Goal: Task Accomplishment & Management: Complete application form

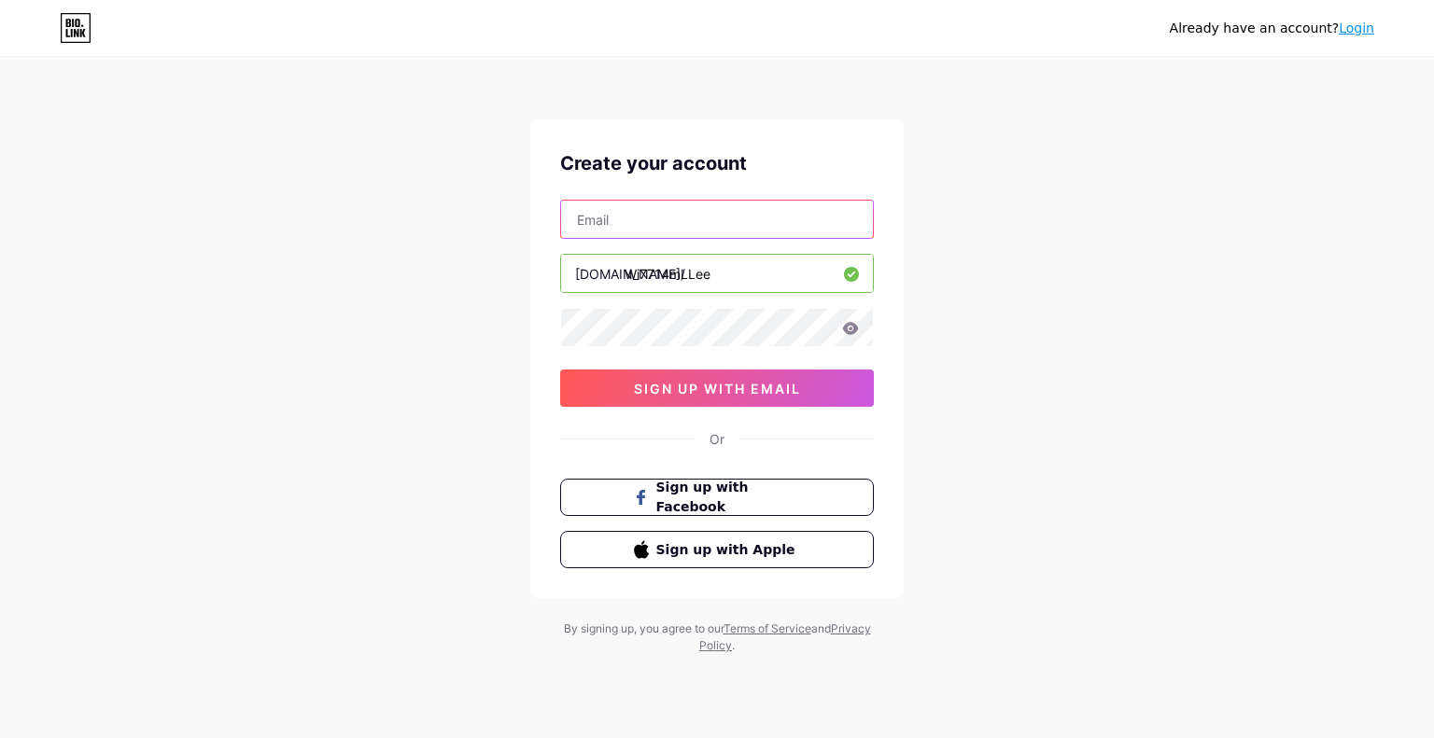
click at [585, 212] on input "text" at bounding box center [717, 219] width 312 height 37
paste input "[EMAIL_ADDRESS][DOMAIN_NAME]"
type input "[EMAIL_ADDRESS][DOMAIN_NAME]"
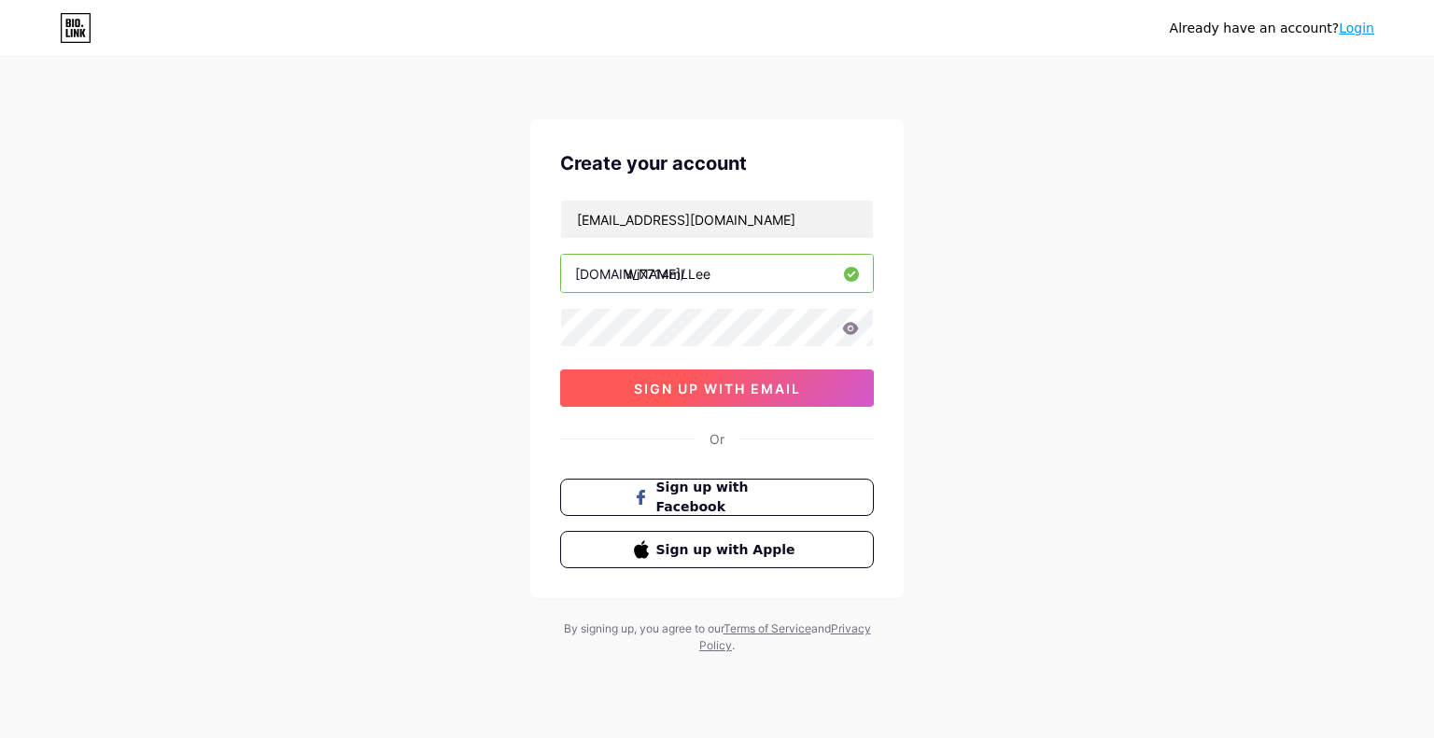
click at [737, 385] on span "sign up with email" at bounding box center [717, 389] width 167 height 16
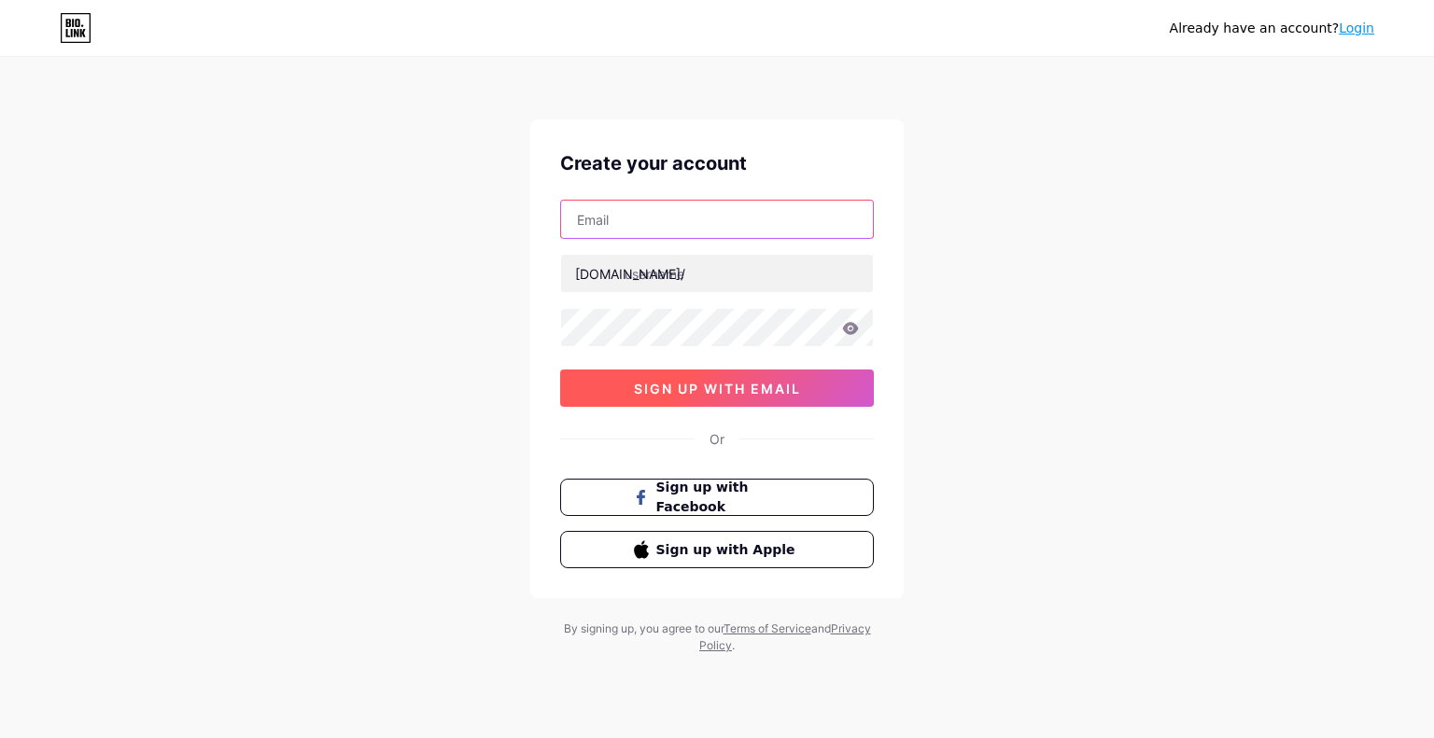
drag, startPoint x: 582, startPoint y: 224, endPoint x: 854, endPoint y: 400, distance: 323.4
click at [582, 224] on input "text" at bounding box center [717, 219] width 312 height 37
paste input "[EMAIL_ADDRESS][DOMAIN_NAME]"
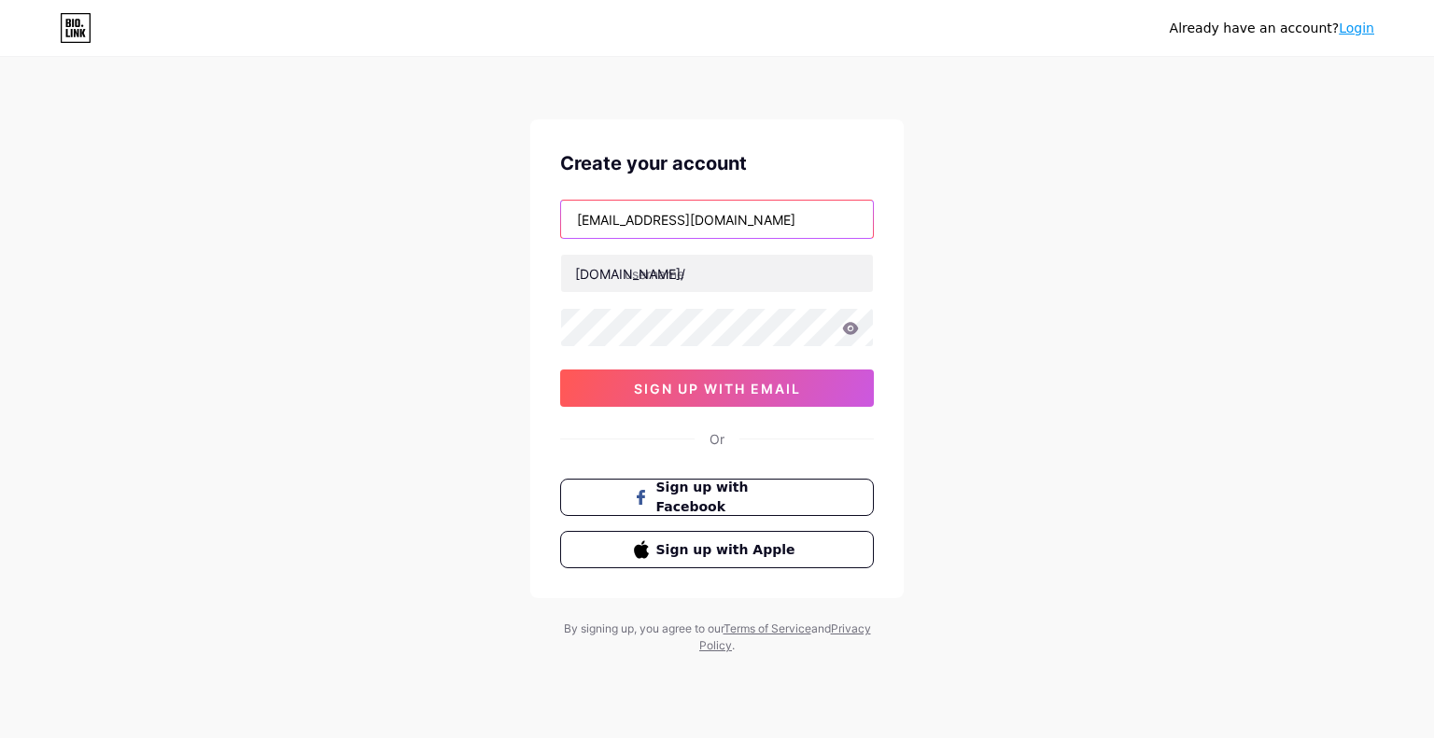
type input "[EMAIL_ADDRESS][DOMAIN_NAME]"
click at [429, 258] on div "Already have an account? Login Create your account wi7714mllee@outlook.com bio.…" at bounding box center [717, 357] width 1434 height 714
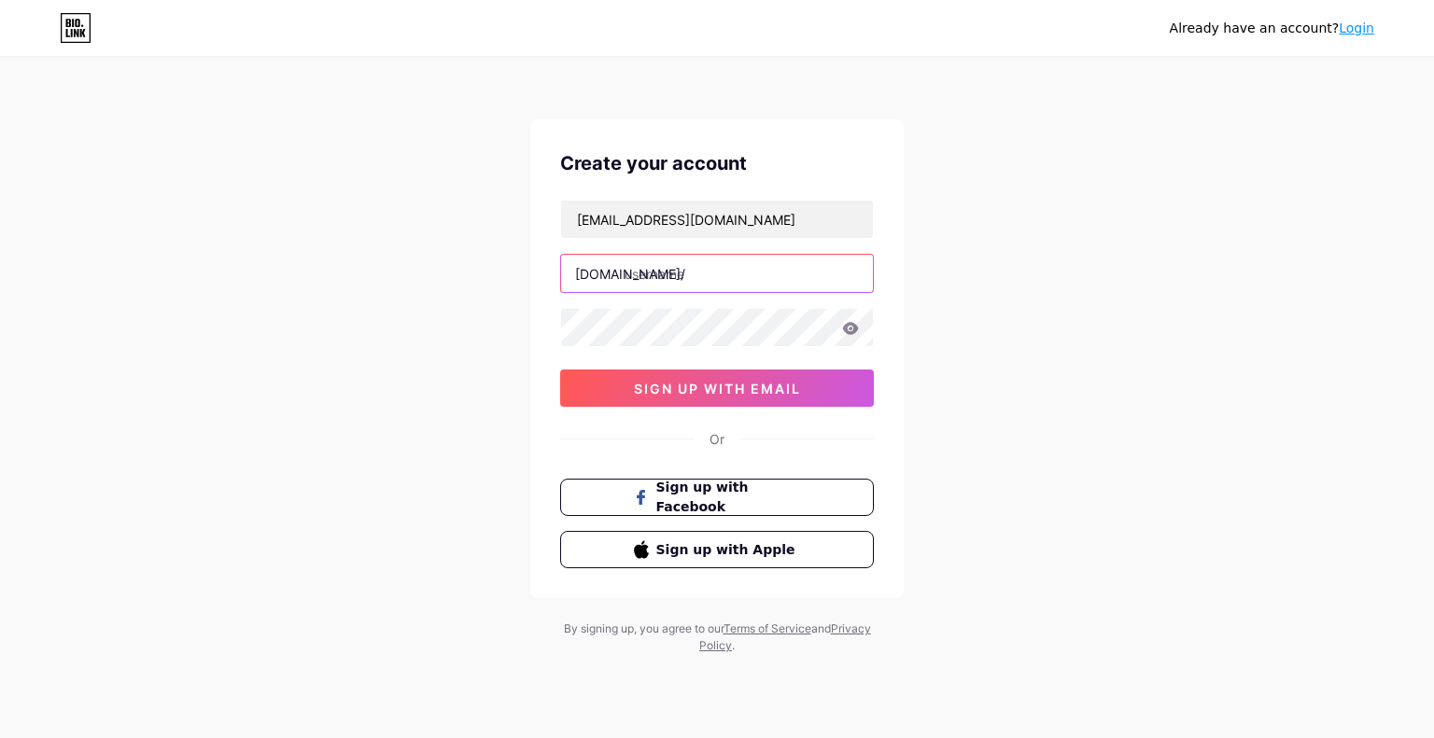
click at [659, 264] on input "text" at bounding box center [717, 273] width 312 height 37
paste input "wi7714mllee"
type input "wi7714mllee"
click at [353, 272] on div "Already have an account? Login Create your account wi7714mllee@outlook.com bio.…" at bounding box center [717, 357] width 1434 height 714
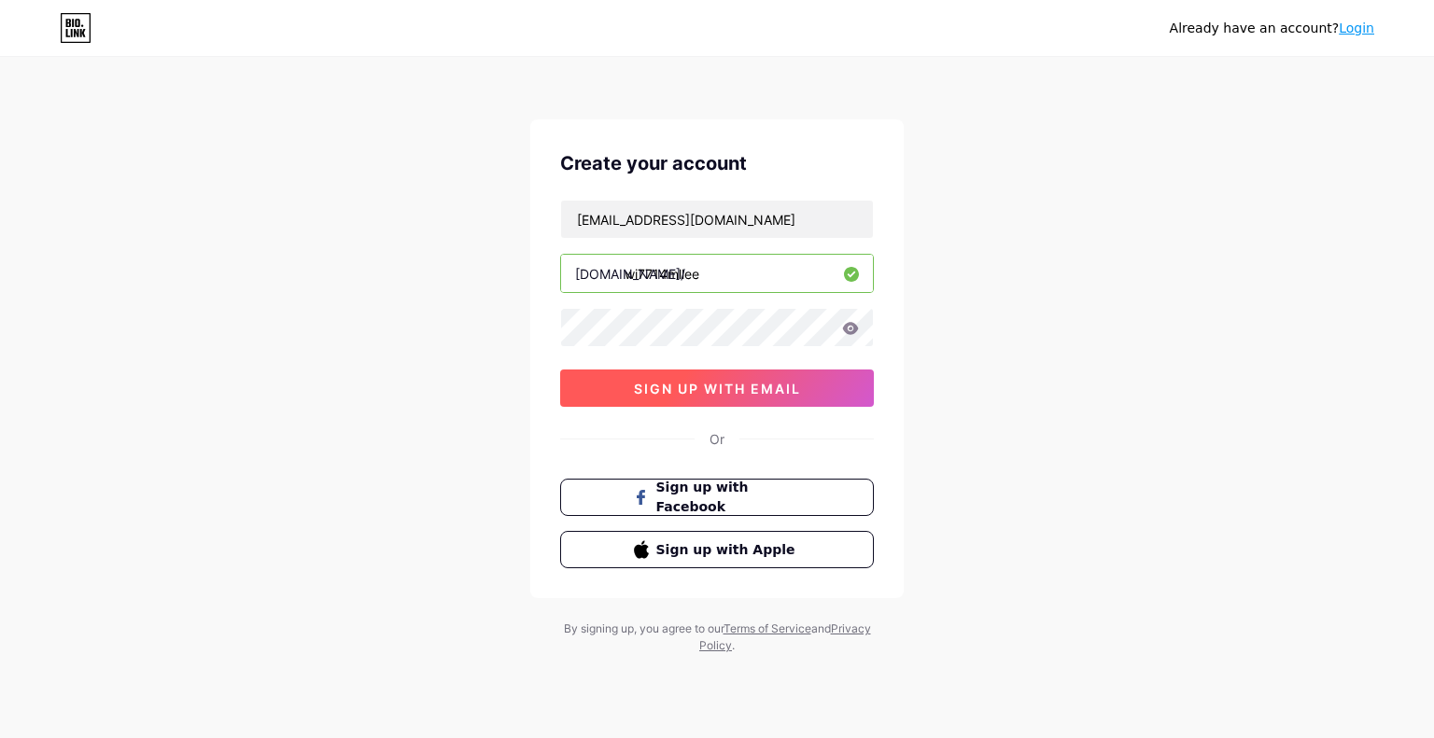
click at [698, 388] on span "sign up with email" at bounding box center [717, 389] width 167 height 16
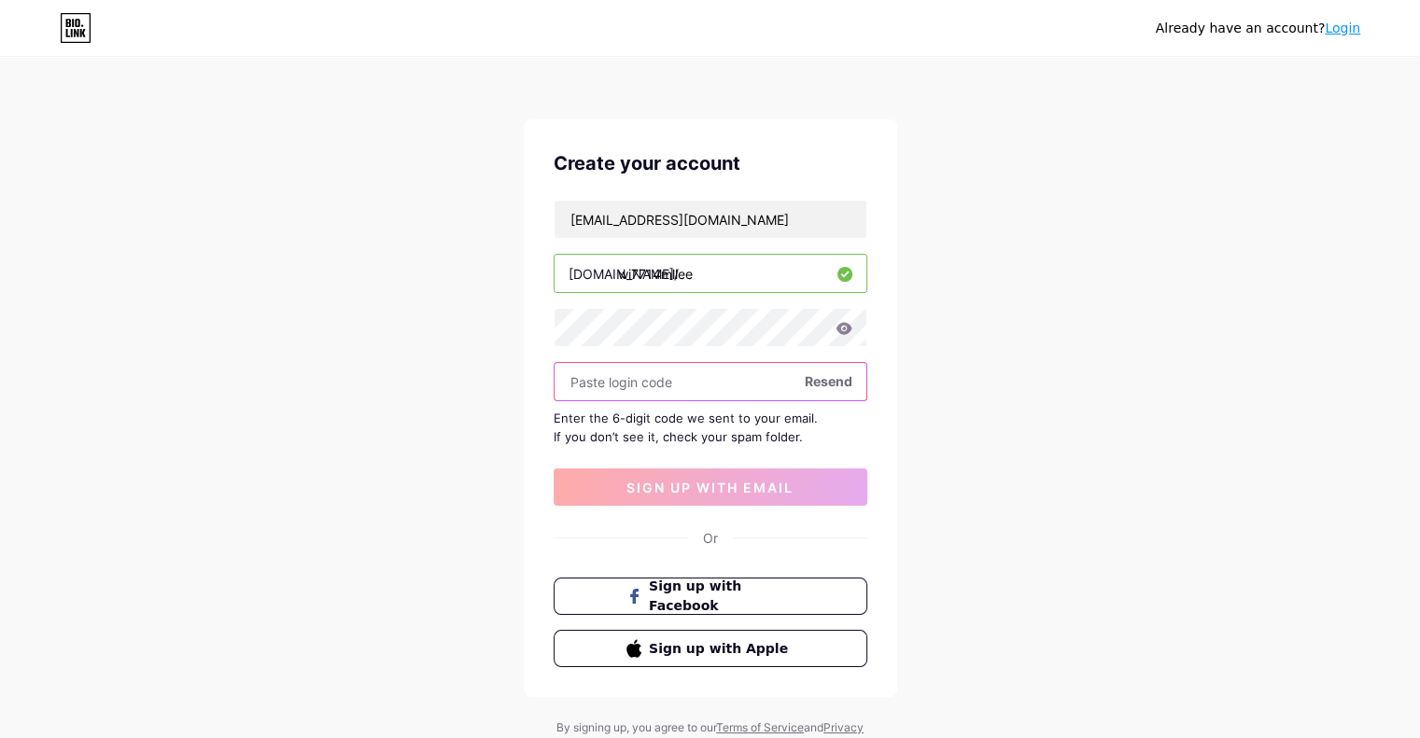
drag, startPoint x: 631, startPoint y: 385, endPoint x: 715, endPoint y: 428, distance: 94.8
click at [633, 384] on input "text" at bounding box center [710, 381] width 312 height 37
paste input "743154"
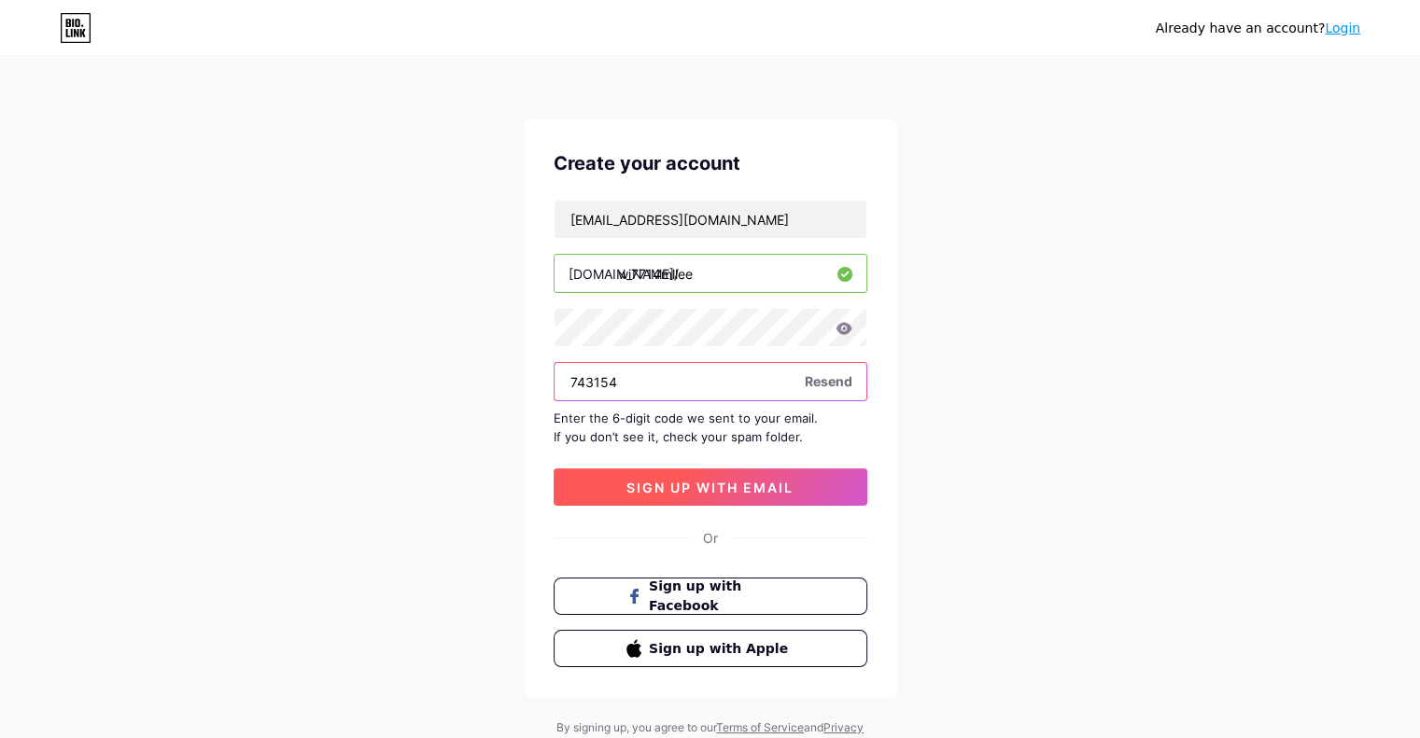
type input "743154"
click at [717, 484] on span "sign up with email" at bounding box center [709, 488] width 167 height 16
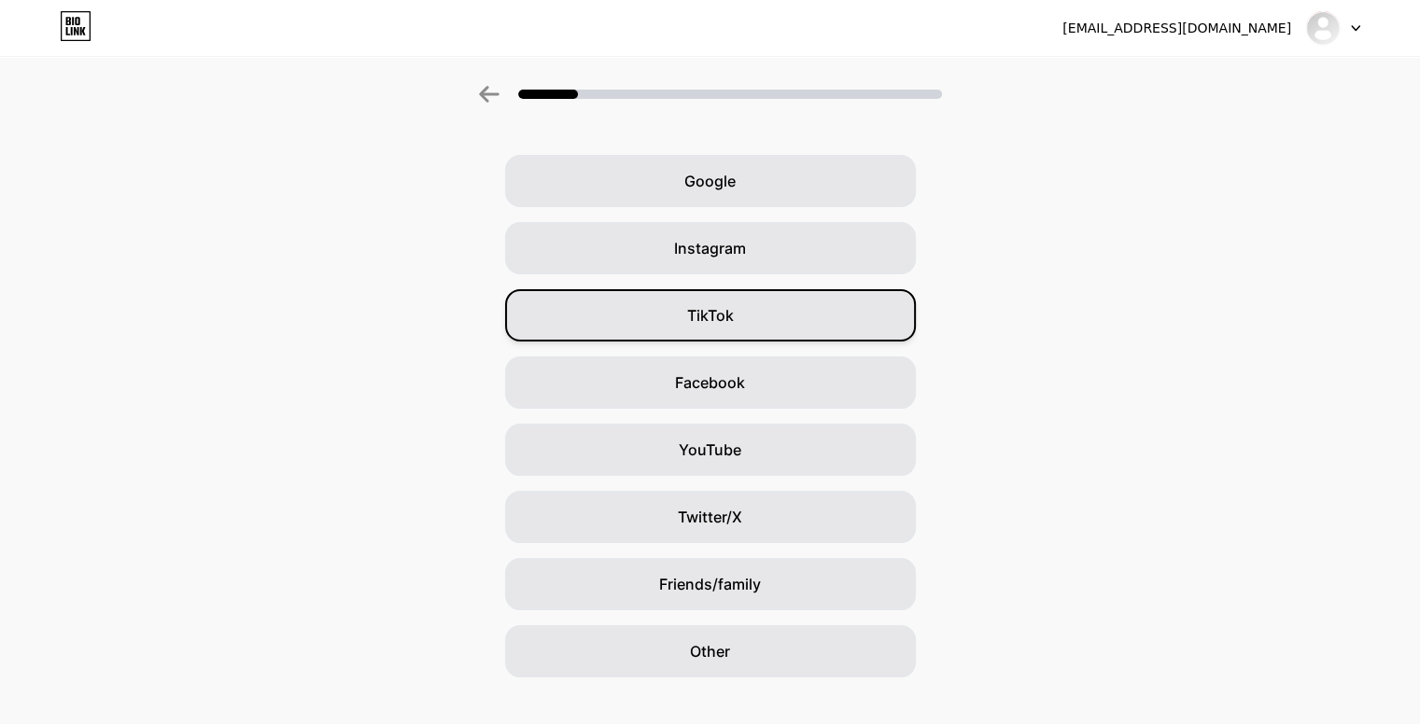
scroll to position [80, 0]
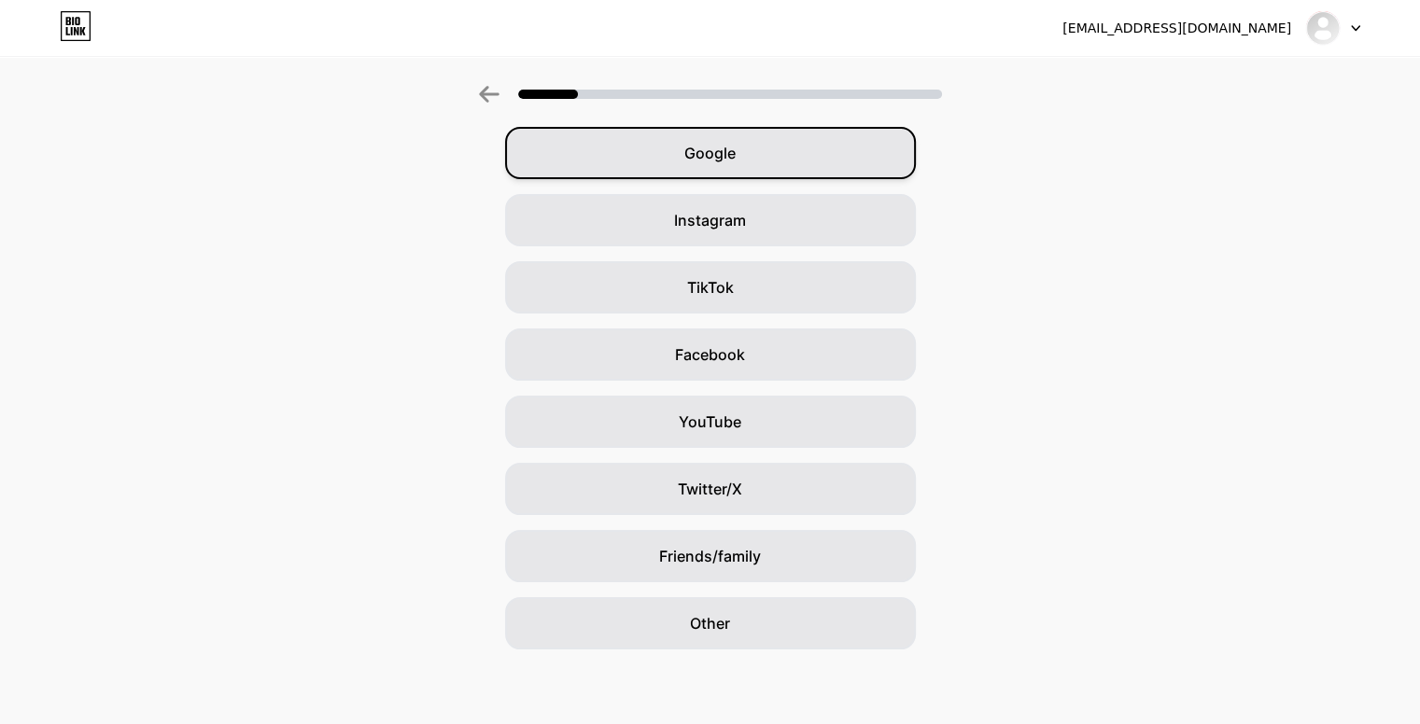
click at [736, 157] on span "Google" at bounding box center [709, 153] width 51 height 22
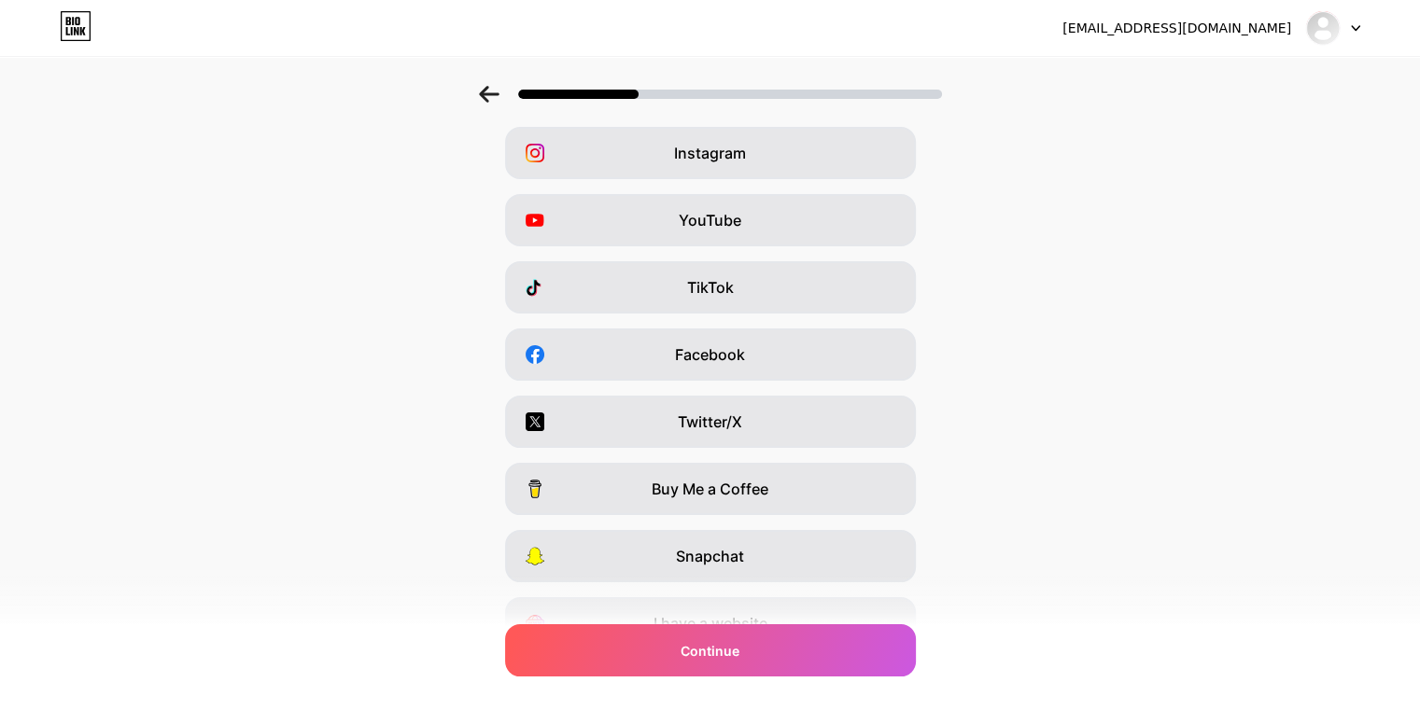
scroll to position [0, 0]
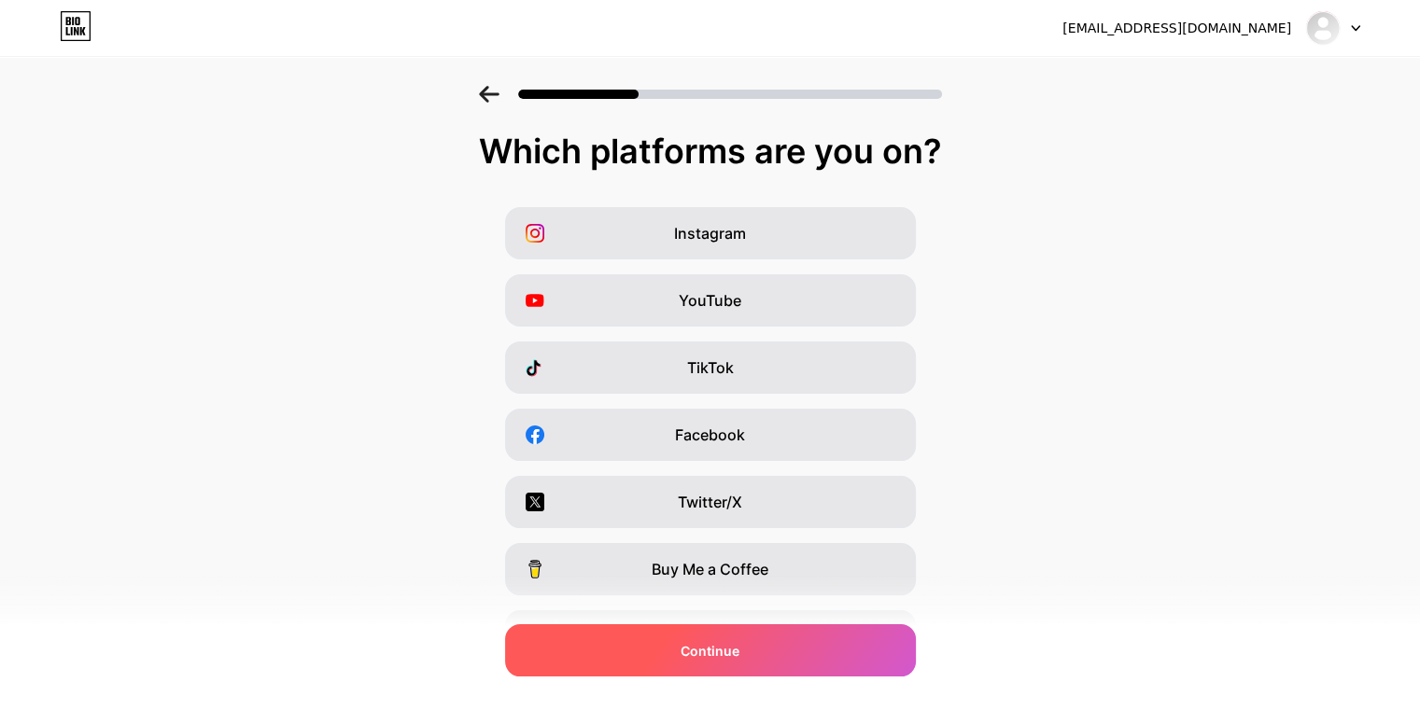
click at [724, 649] on span "Continue" at bounding box center [709, 651] width 59 height 20
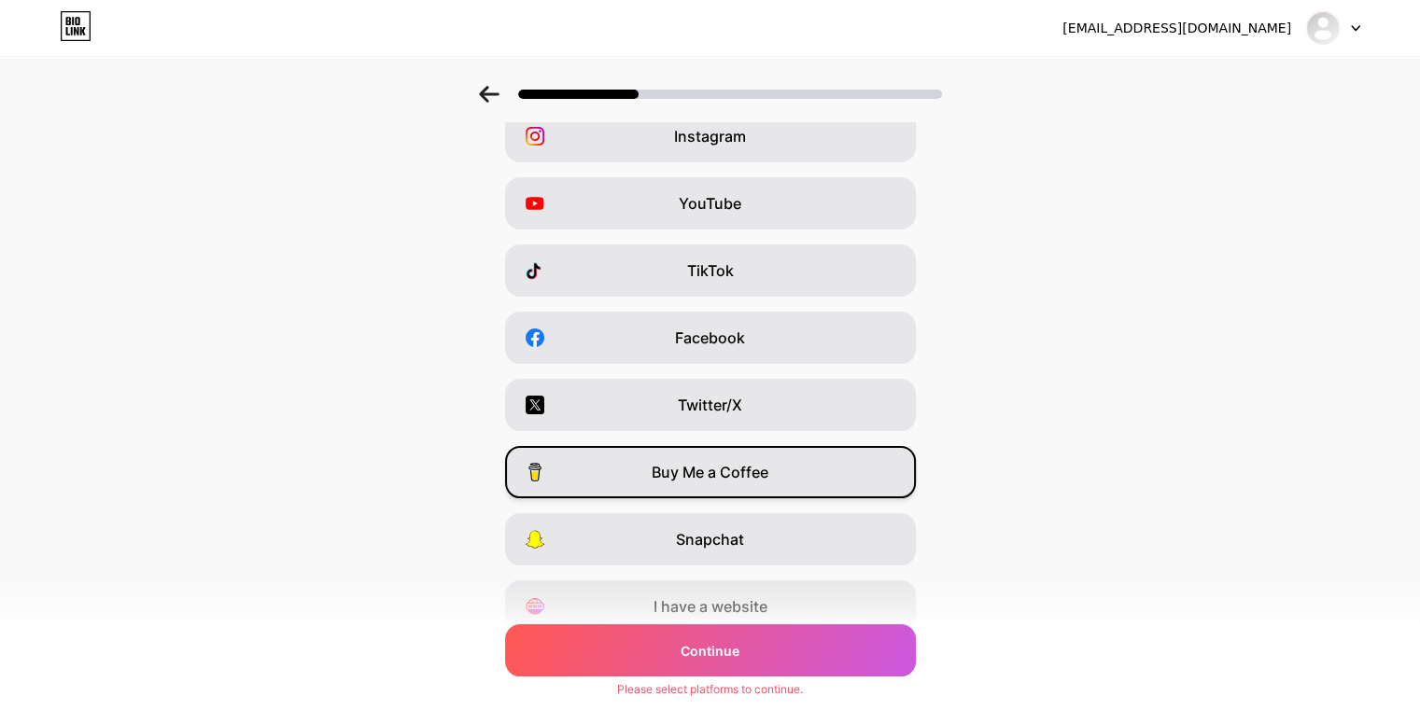
scroll to position [174, 0]
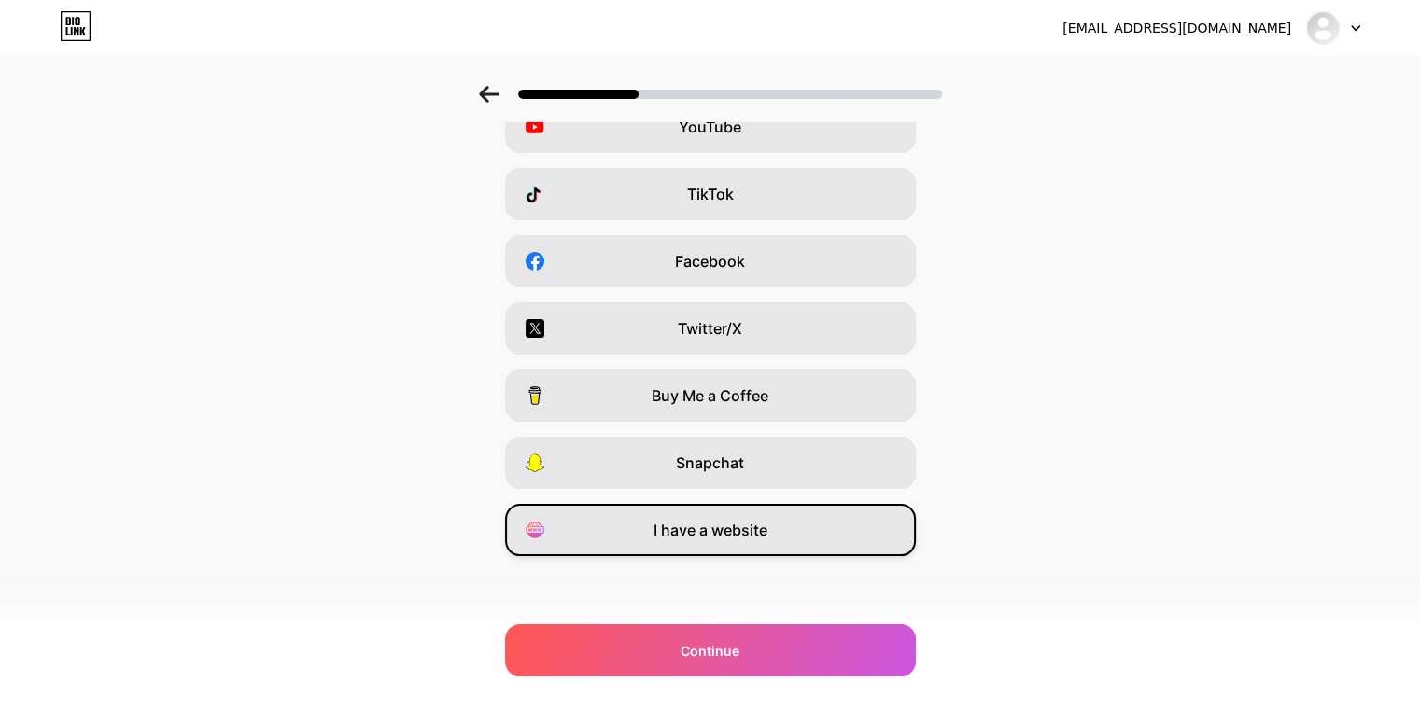
click at [738, 529] on span "I have a website" at bounding box center [710, 530] width 114 height 22
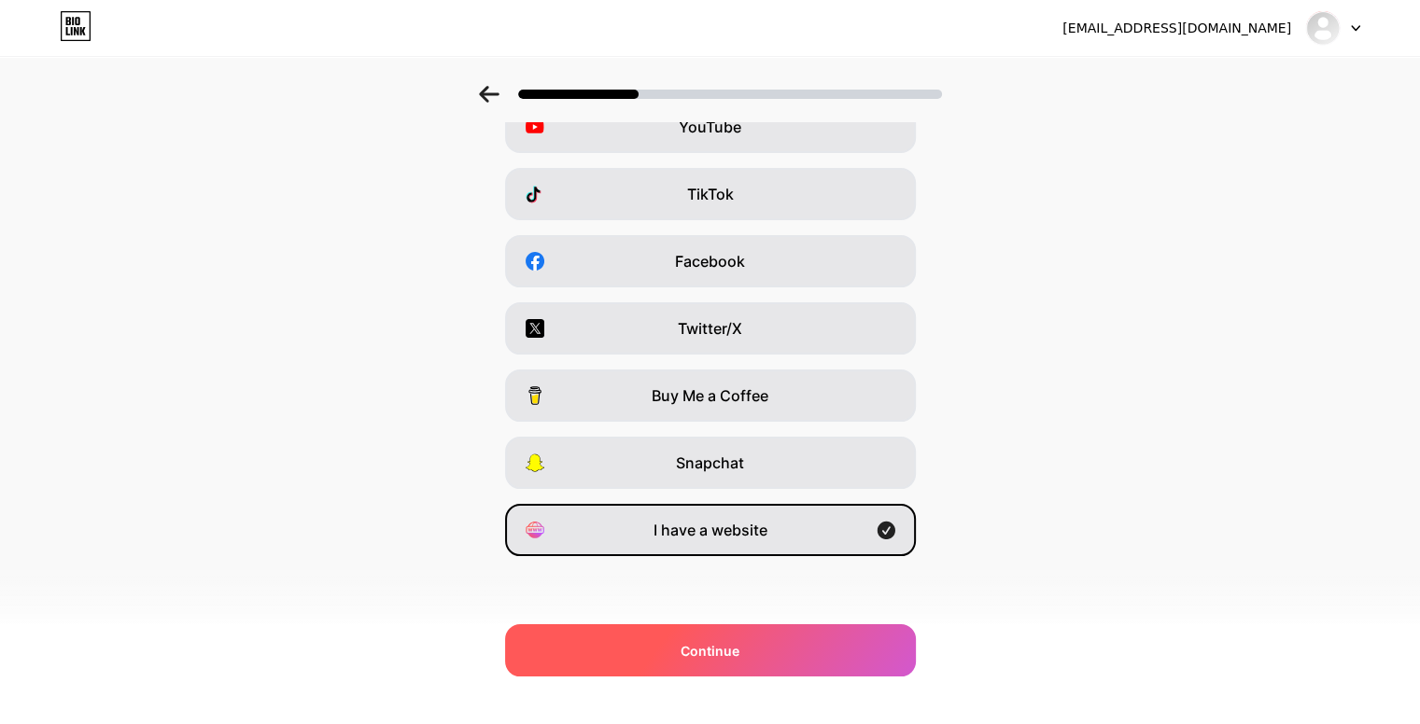
click at [719, 636] on div "Continue" at bounding box center [710, 650] width 411 height 52
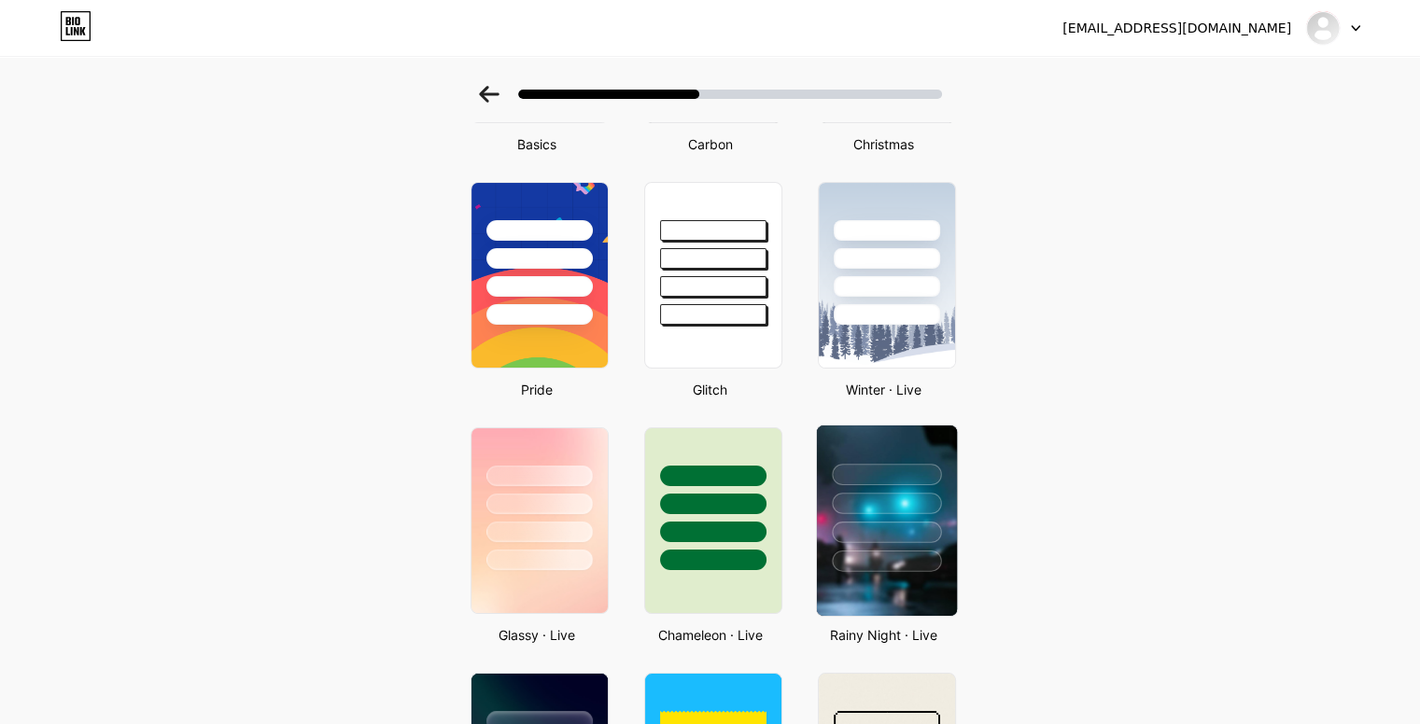
scroll to position [280, 0]
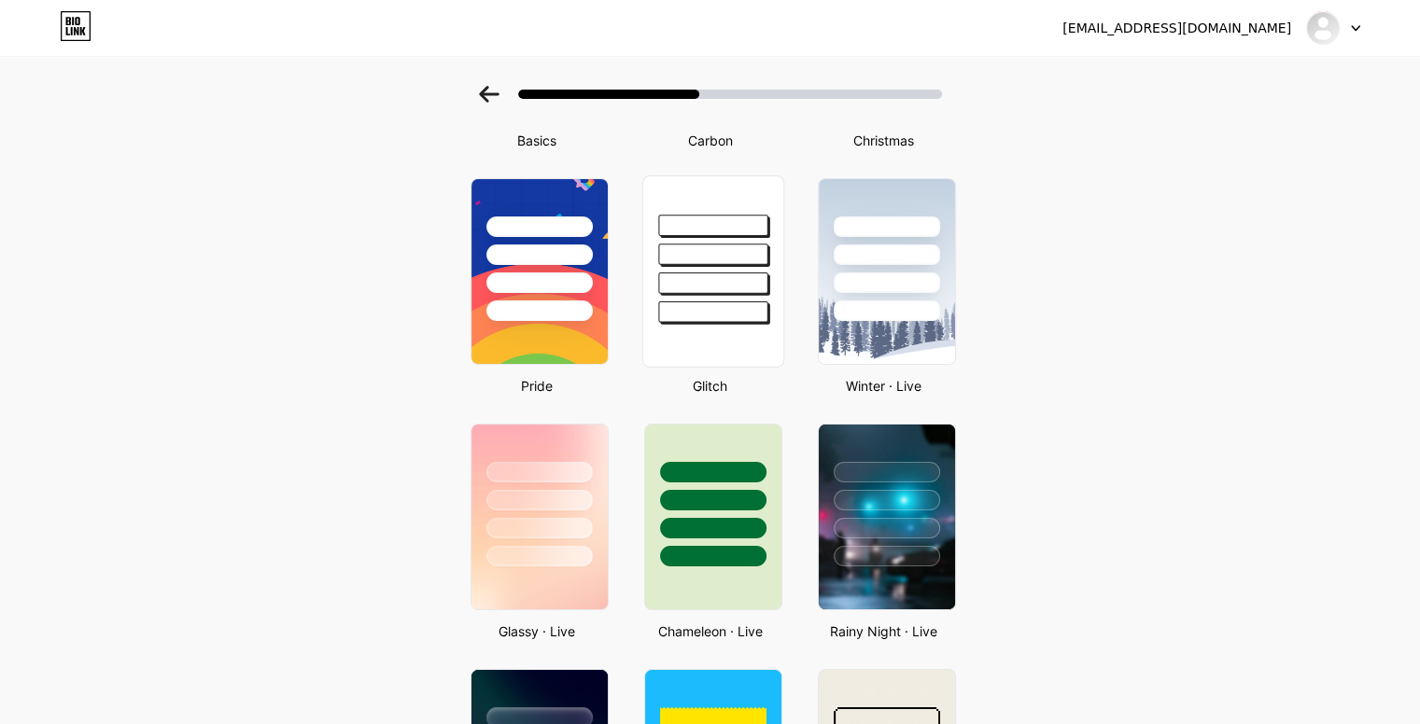
click at [725, 287] on div at bounding box center [712, 283] width 109 height 21
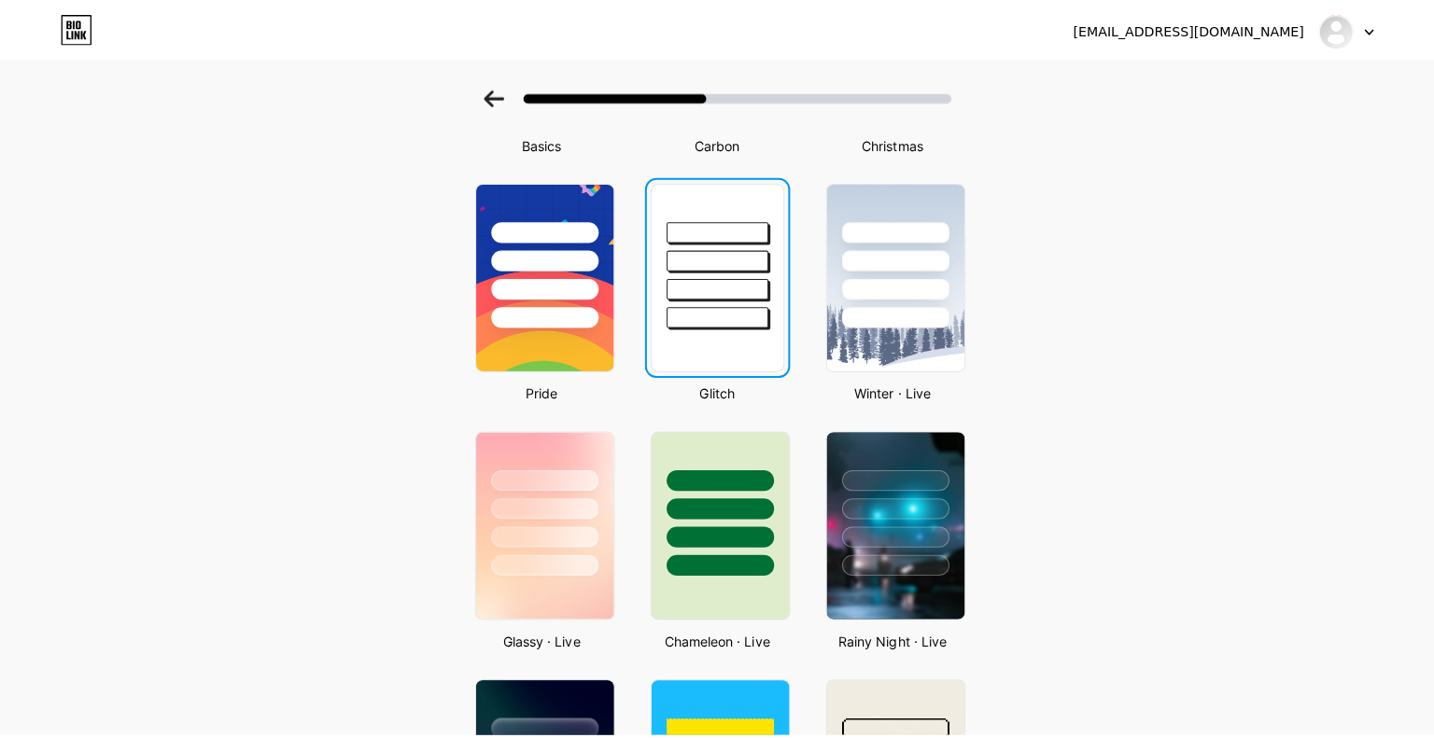
scroll to position [0, 0]
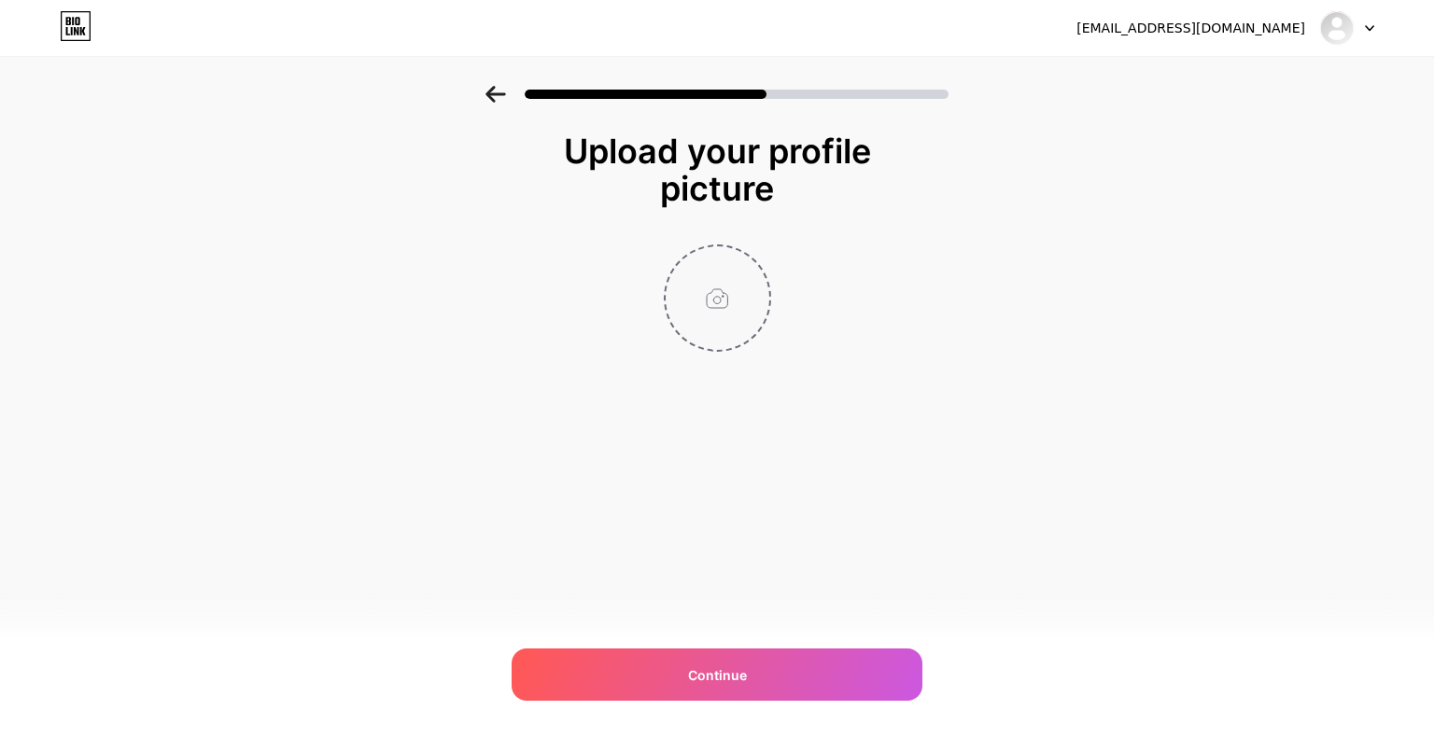
click at [708, 290] on input "file" at bounding box center [718, 298] width 104 height 104
type input "C:\fakepath\STARFISH SNORKELING PROFILE PHOTO.jpg"
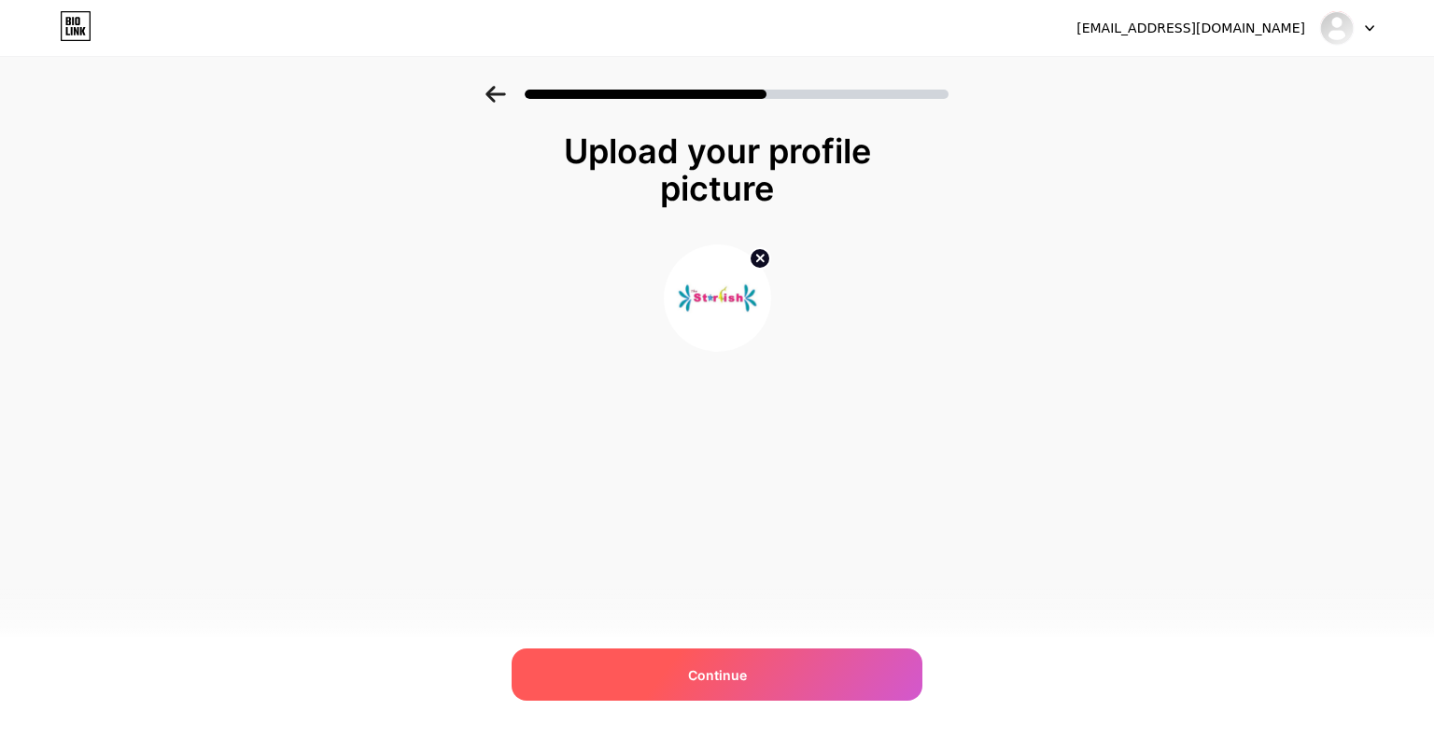
click at [717, 675] on span "Continue" at bounding box center [717, 676] width 59 height 20
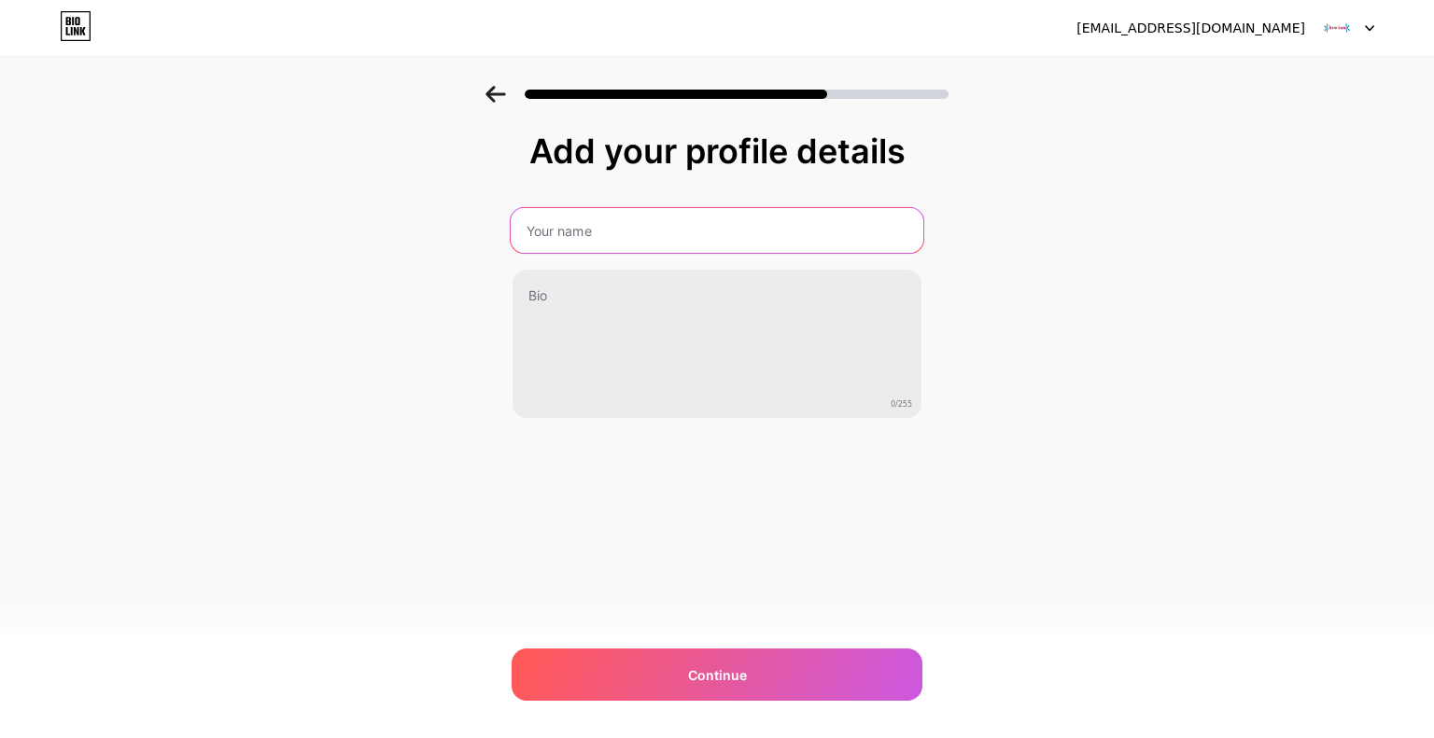
drag, startPoint x: 783, startPoint y: 217, endPoint x: 833, endPoint y: 223, distance: 49.9
click at [783, 217] on input "text" at bounding box center [717, 230] width 413 height 45
type input "Starfish Marathon Snorkeling"
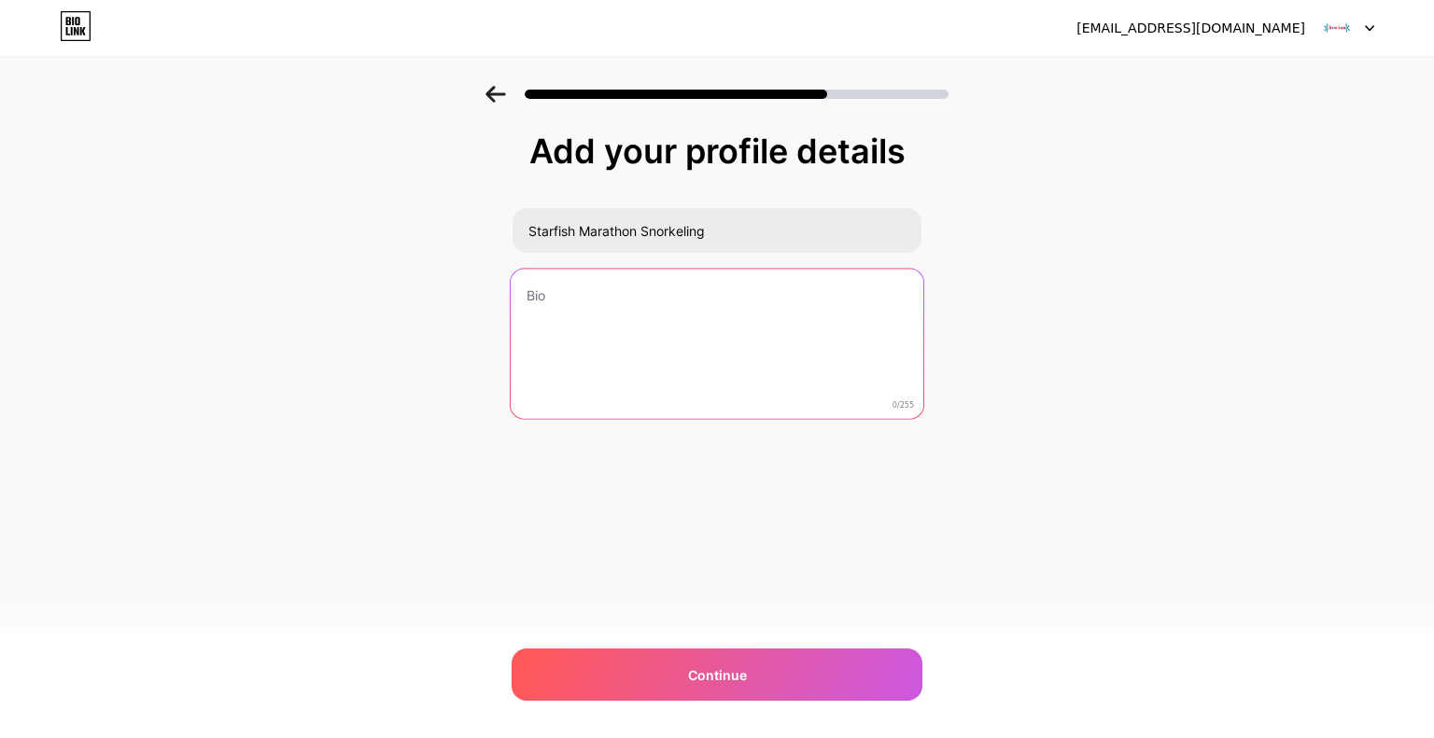
click at [750, 326] on textarea at bounding box center [717, 345] width 413 height 152
click at [666, 340] on textarea at bounding box center [717, 345] width 413 height 152
paste textarea "Snorkeling trips and private charters exploring the beautiful reefs of Marathon…"
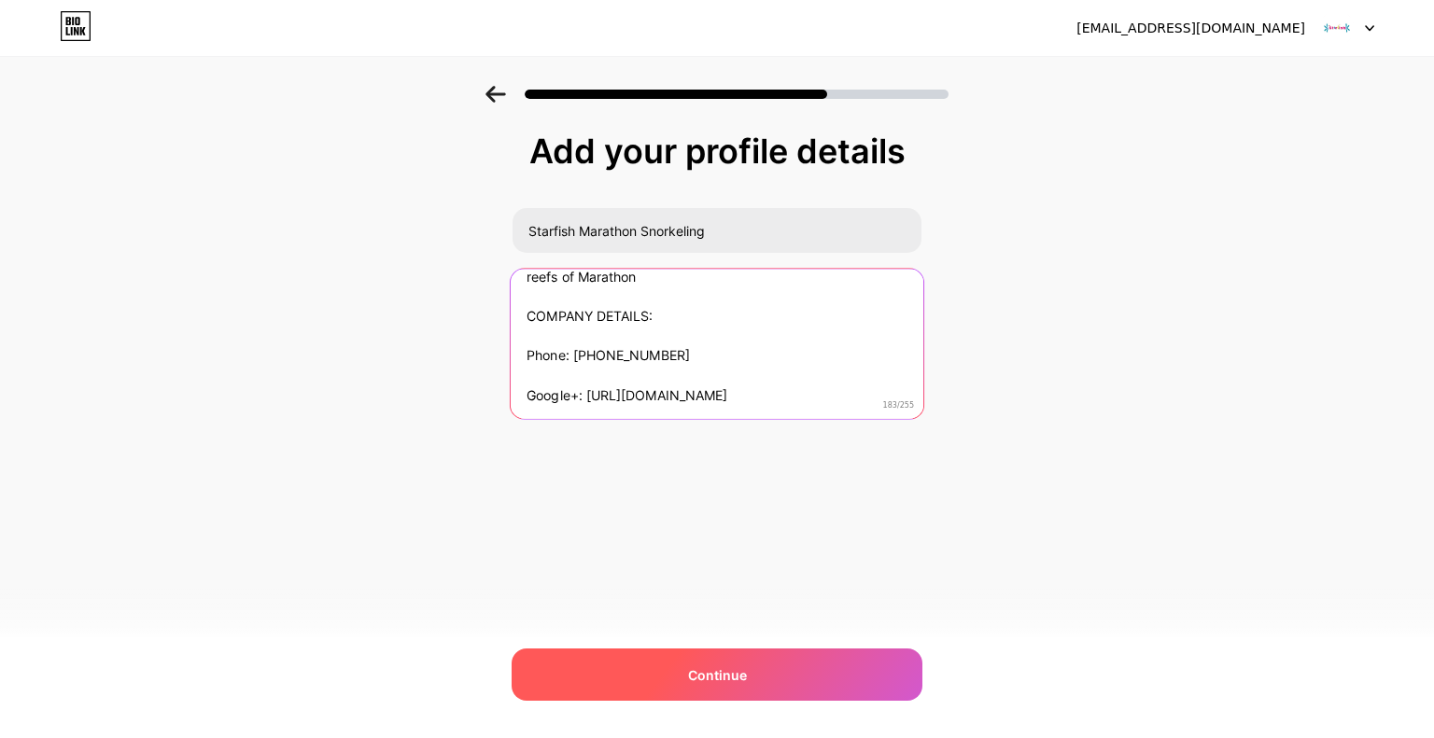
type textarea "Snorkeling trips and private charters exploring the beautiful reefs of Marathon…"
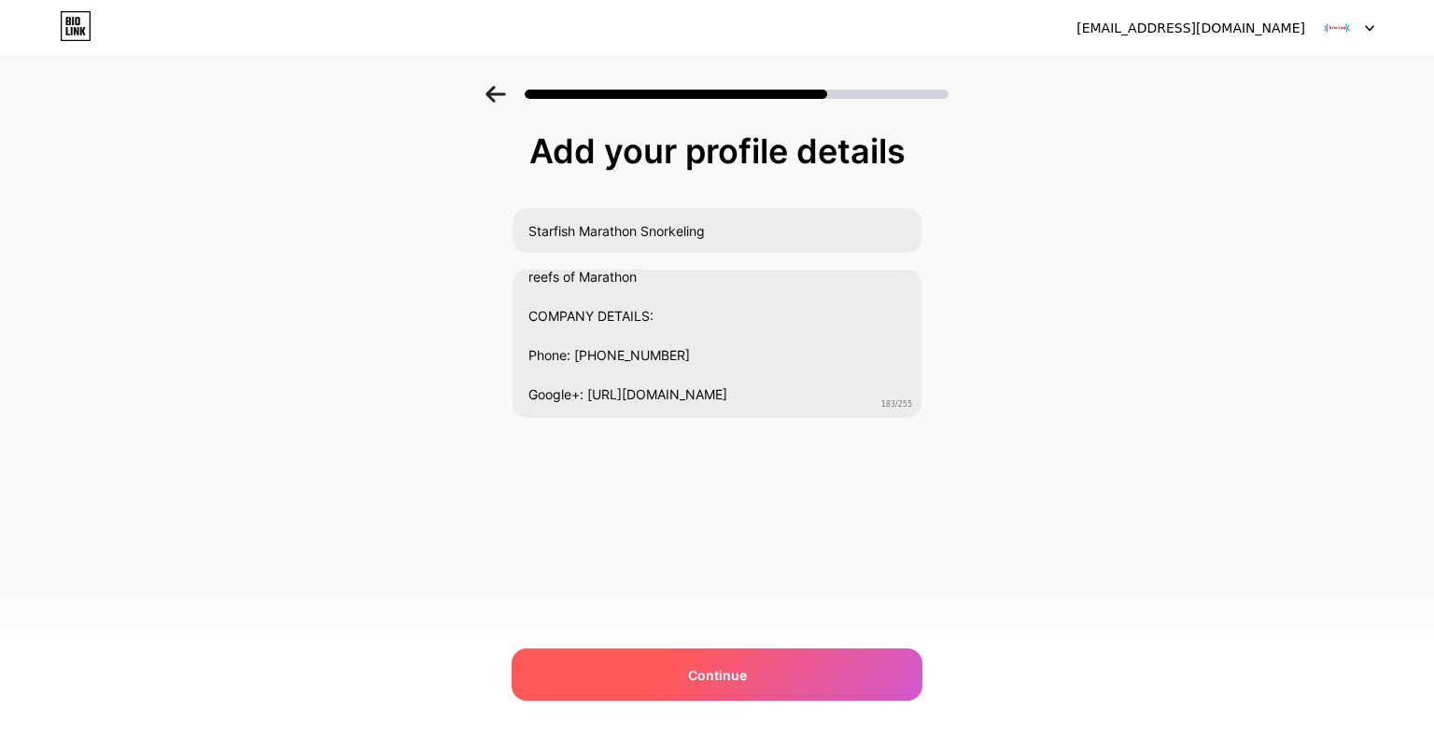
click at [706, 675] on span "Continue" at bounding box center [717, 676] width 59 height 20
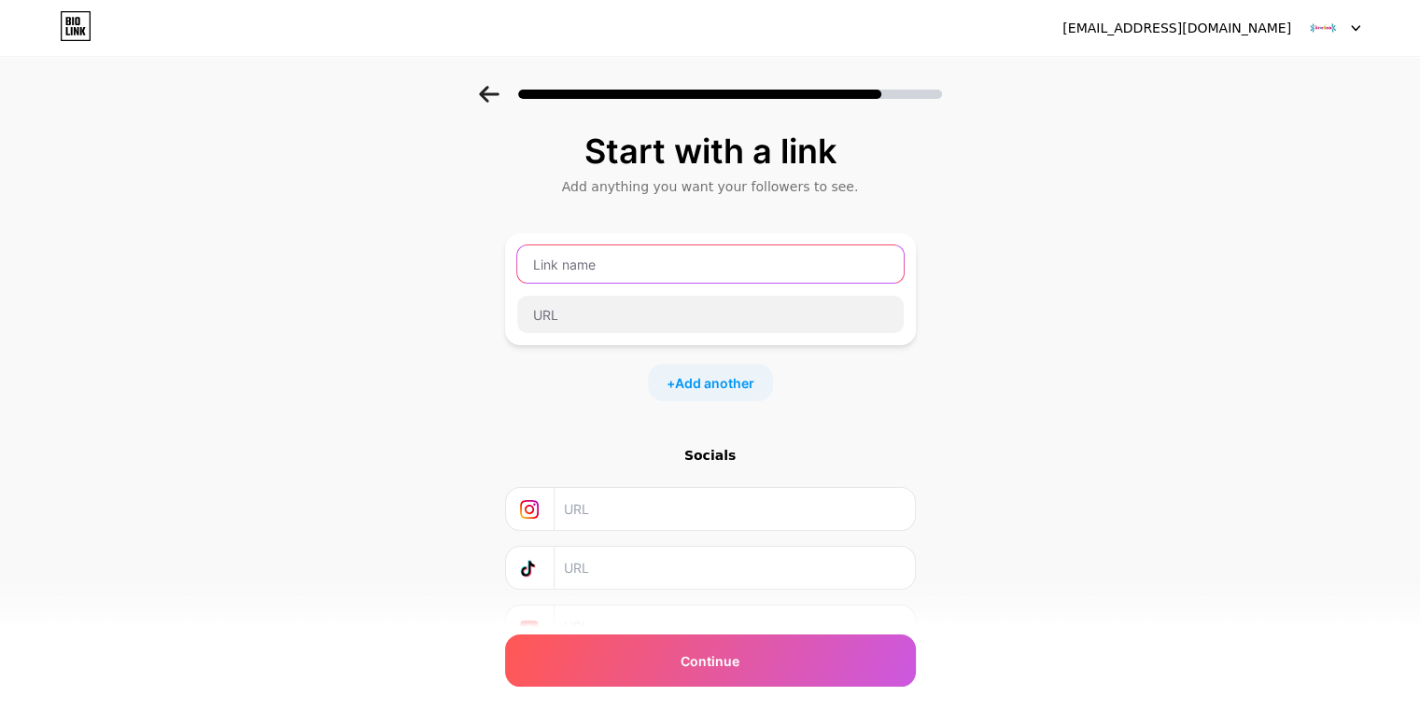
click at [826, 251] on input "text" at bounding box center [710, 263] width 386 height 37
type input "Starfish Marathon Snorkeling"
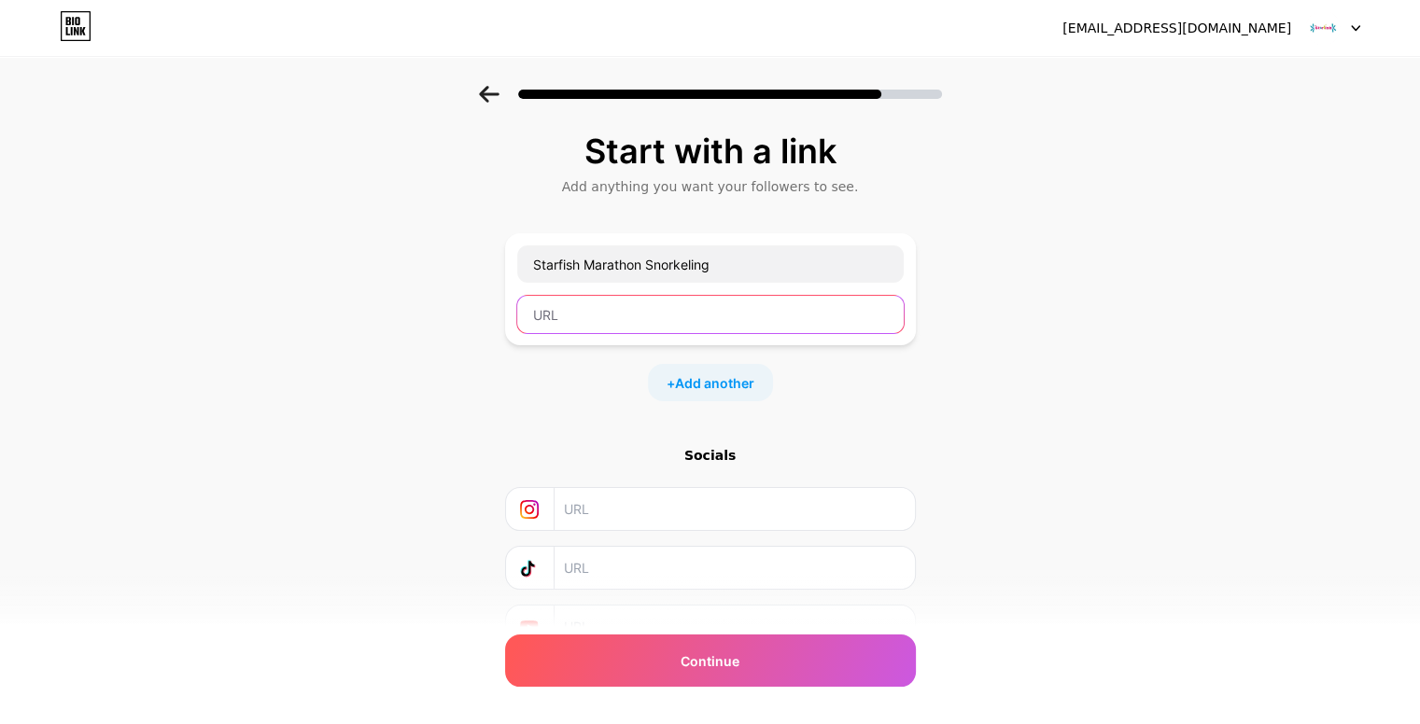
click at [881, 315] on input "text" at bounding box center [710, 314] width 386 height 37
type input "https://www.starfishsnorkeling.com"
click at [736, 384] on span "Add another" at bounding box center [714, 383] width 79 height 20
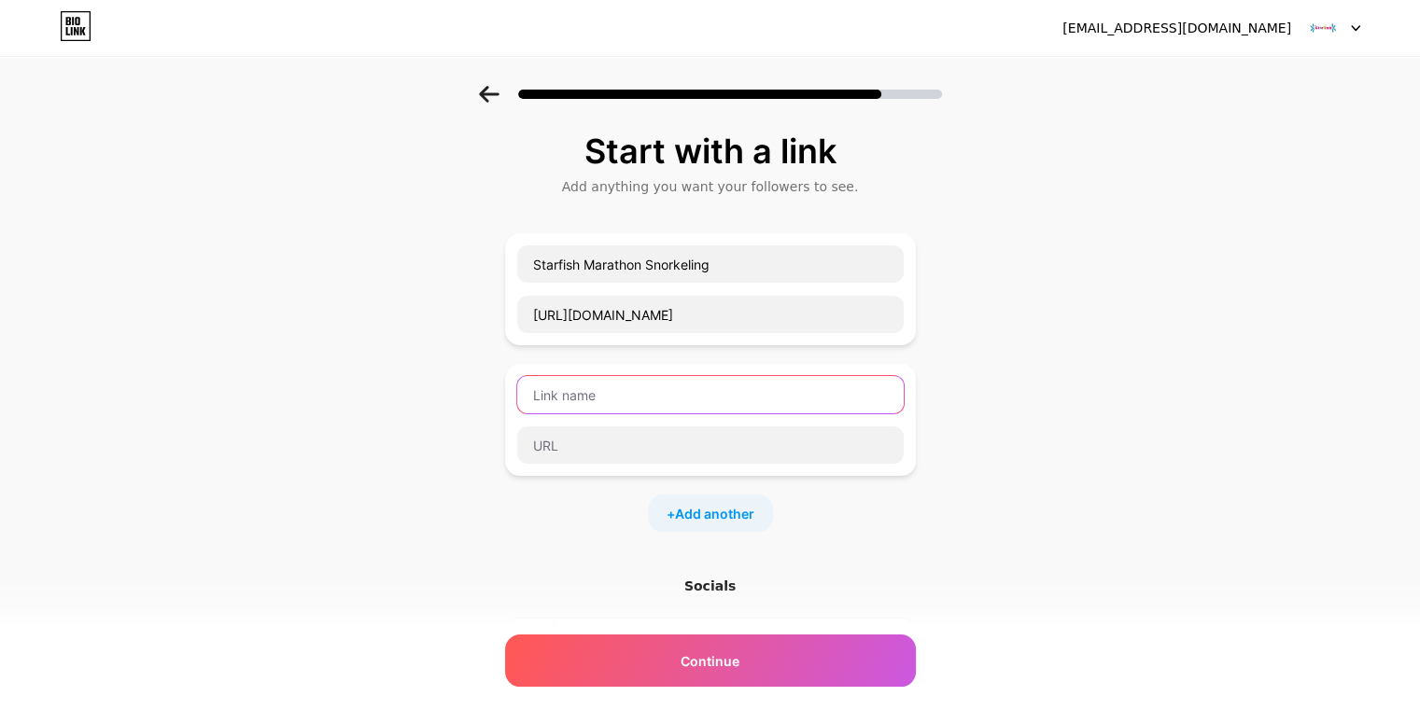
click at [558, 391] on input "text" at bounding box center [710, 394] width 386 height 37
paste input "Google+"
type input "Google+"
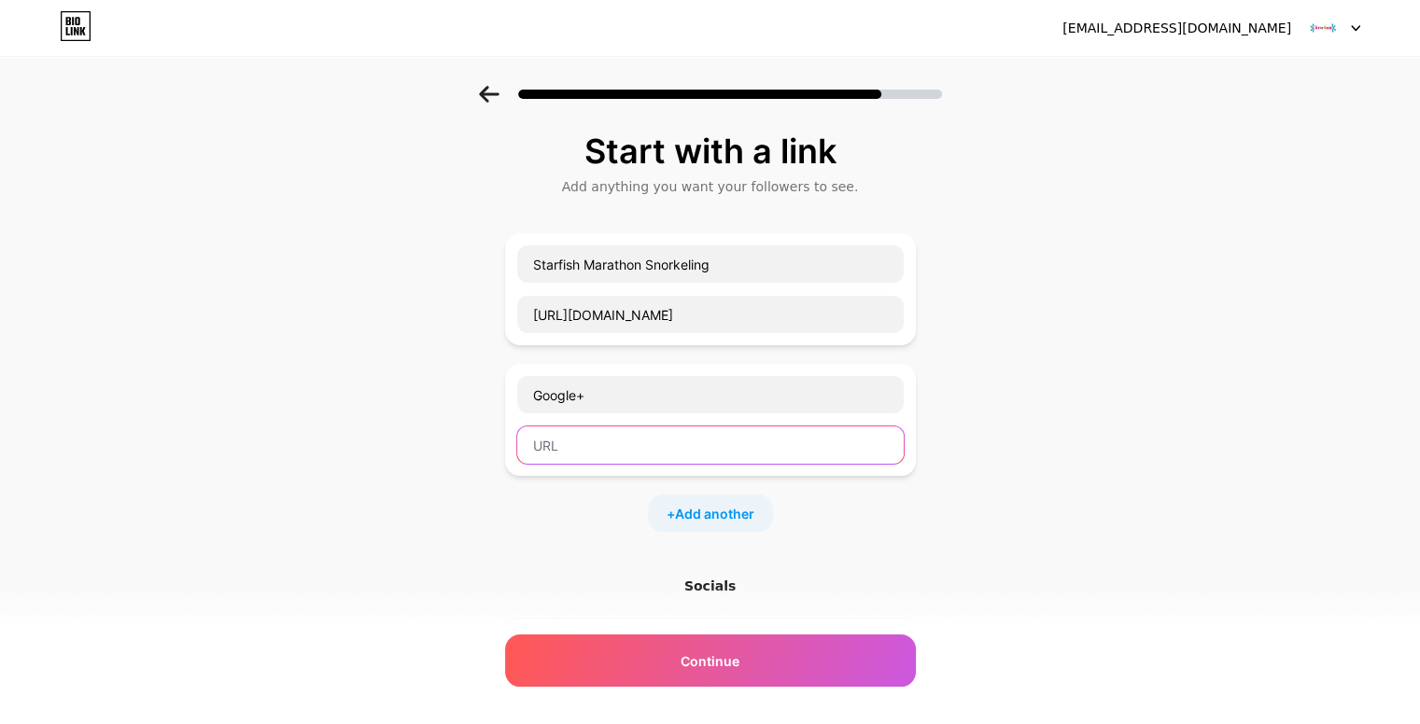
drag, startPoint x: 551, startPoint y: 444, endPoint x: 691, endPoint y: 472, distance: 142.8
click at [551, 443] on input "text" at bounding box center [710, 445] width 386 height 37
paste input "https://www.google.com/maps?cid=15160230537485041821"
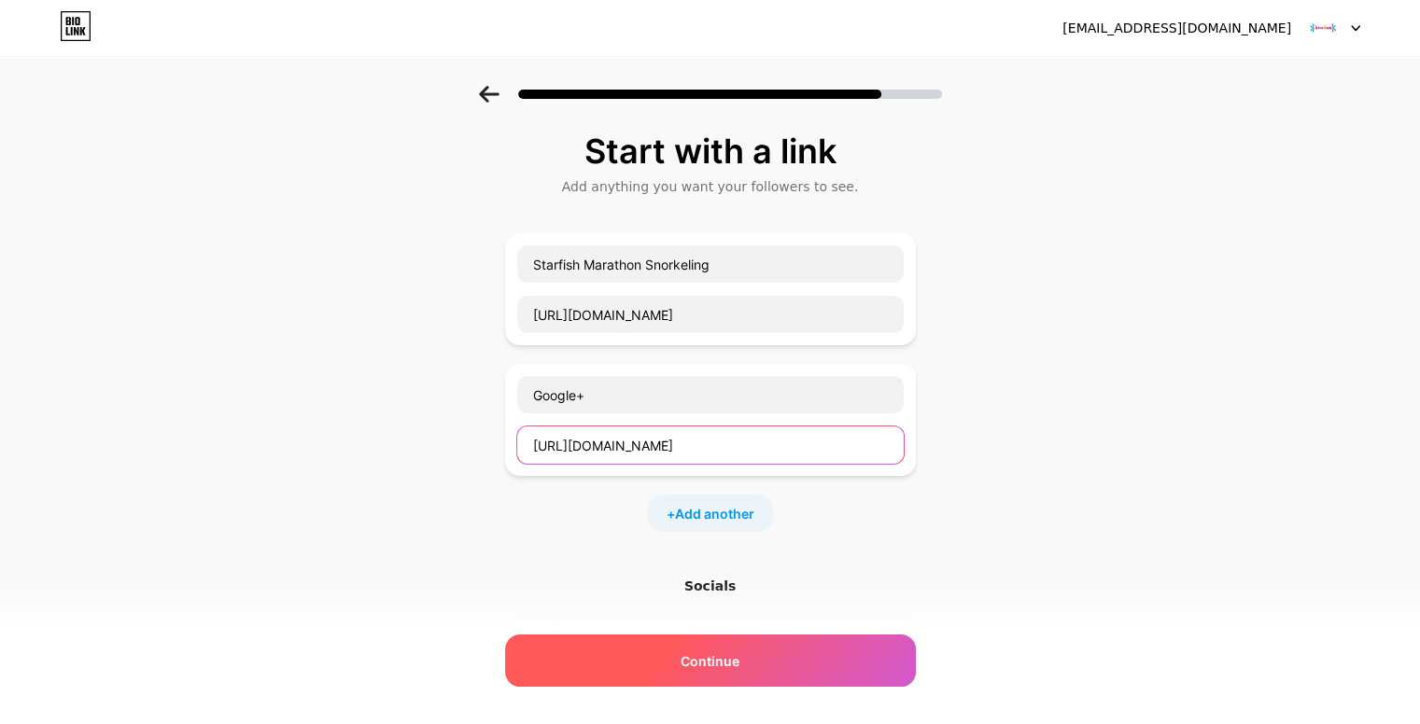
type input "https://www.google.com/maps?cid=15160230537485041821"
click at [723, 660] on span "Continue" at bounding box center [709, 662] width 59 height 20
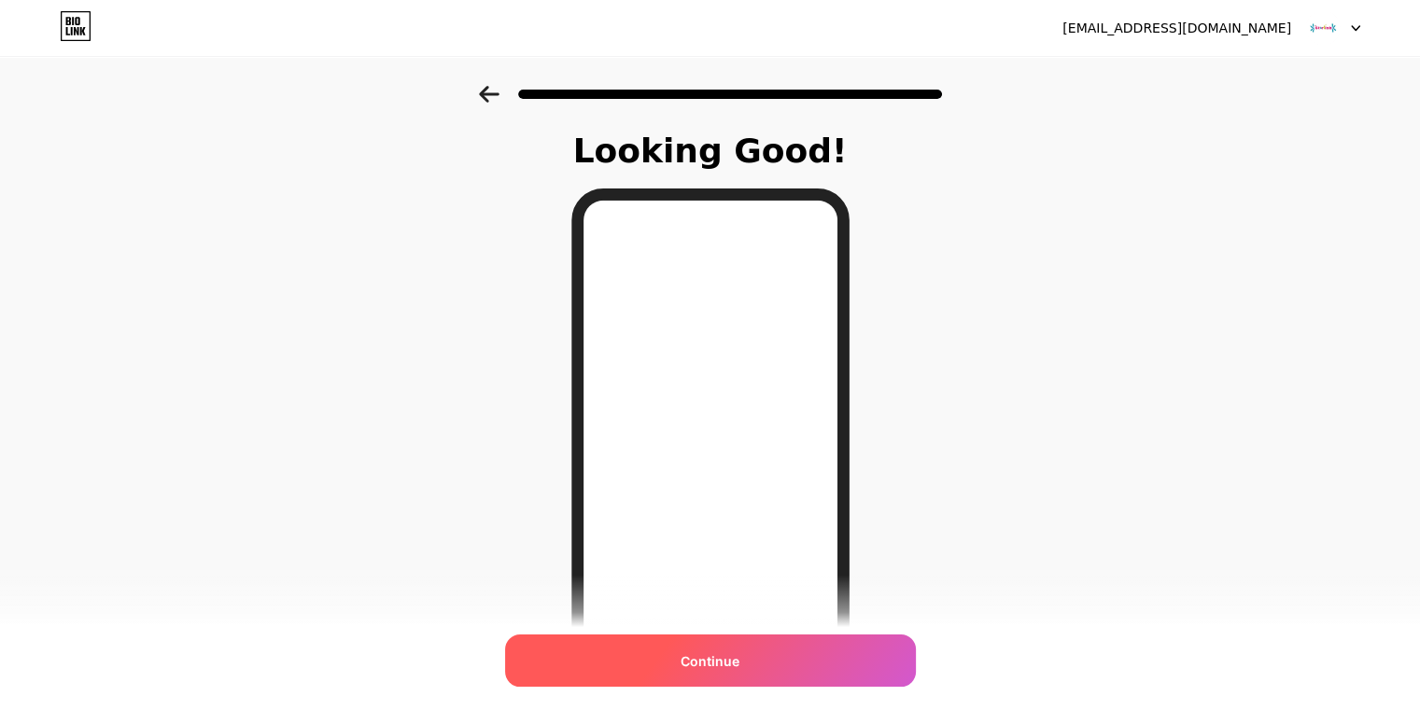
click at [721, 658] on span "Continue" at bounding box center [709, 662] width 59 height 20
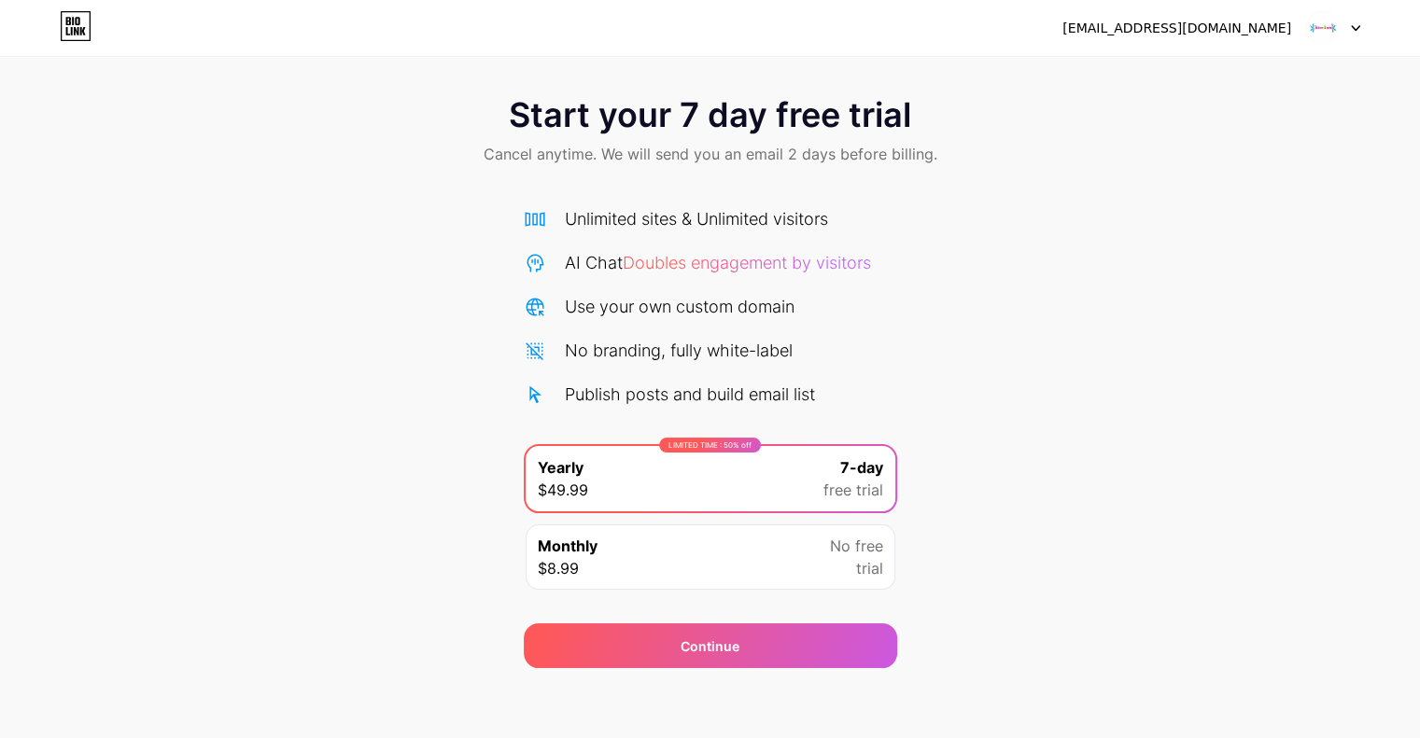
scroll to position [11, 0]
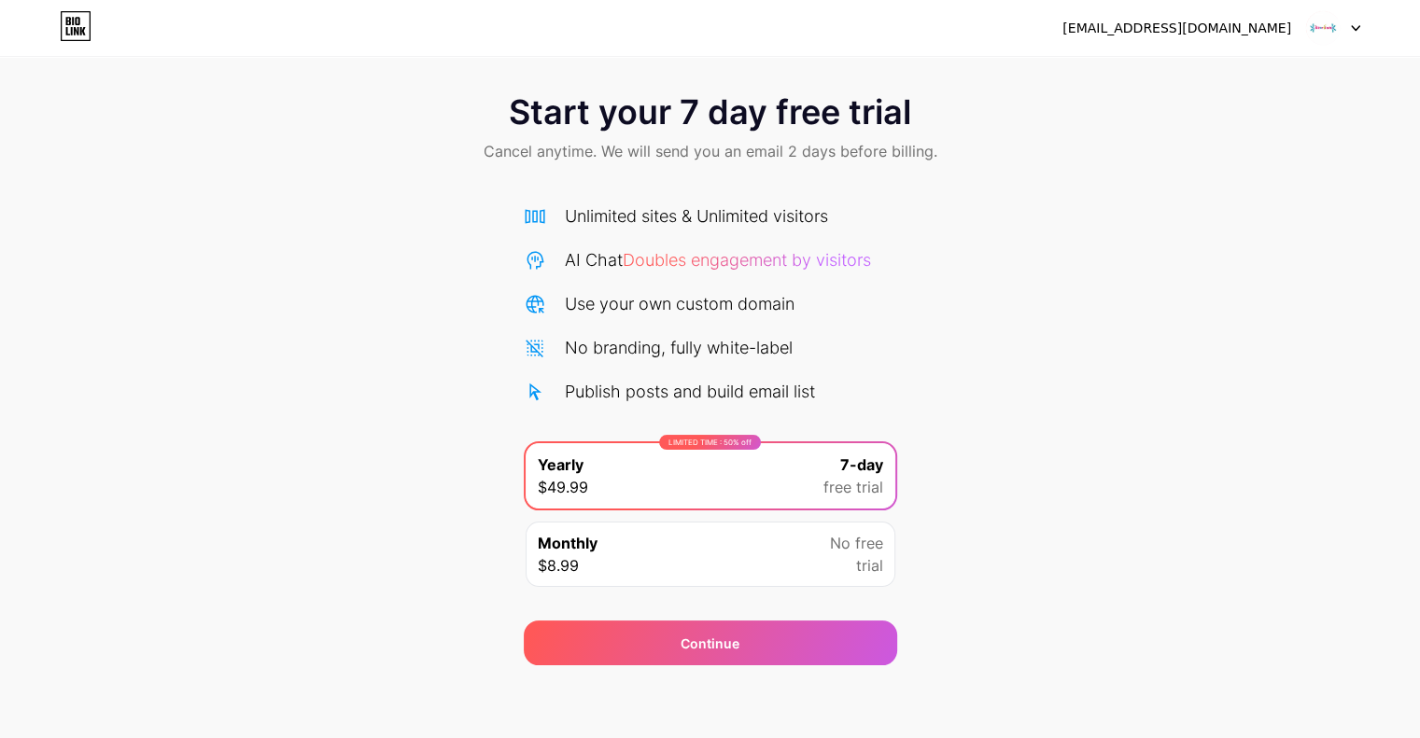
click at [1101, 357] on div "Start your 7 day free trial Cancel anytime. We will send you an email 2 days be…" at bounding box center [710, 370] width 1420 height 591
click at [1325, 25] on img at bounding box center [1322, 27] width 35 height 35
click at [1232, 14] on div "[EMAIL_ADDRESS][DOMAIN_NAME]" at bounding box center [1211, 28] width 298 height 34
click at [1157, 147] on div "Start your 7 day free trial Cancel anytime. We will send you an email 2 days be…" at bounding box center [710, 130] width 1420 height 110
click at [755, 649] on div "Continue" at bounding box center [710, 643] width 373 height 45
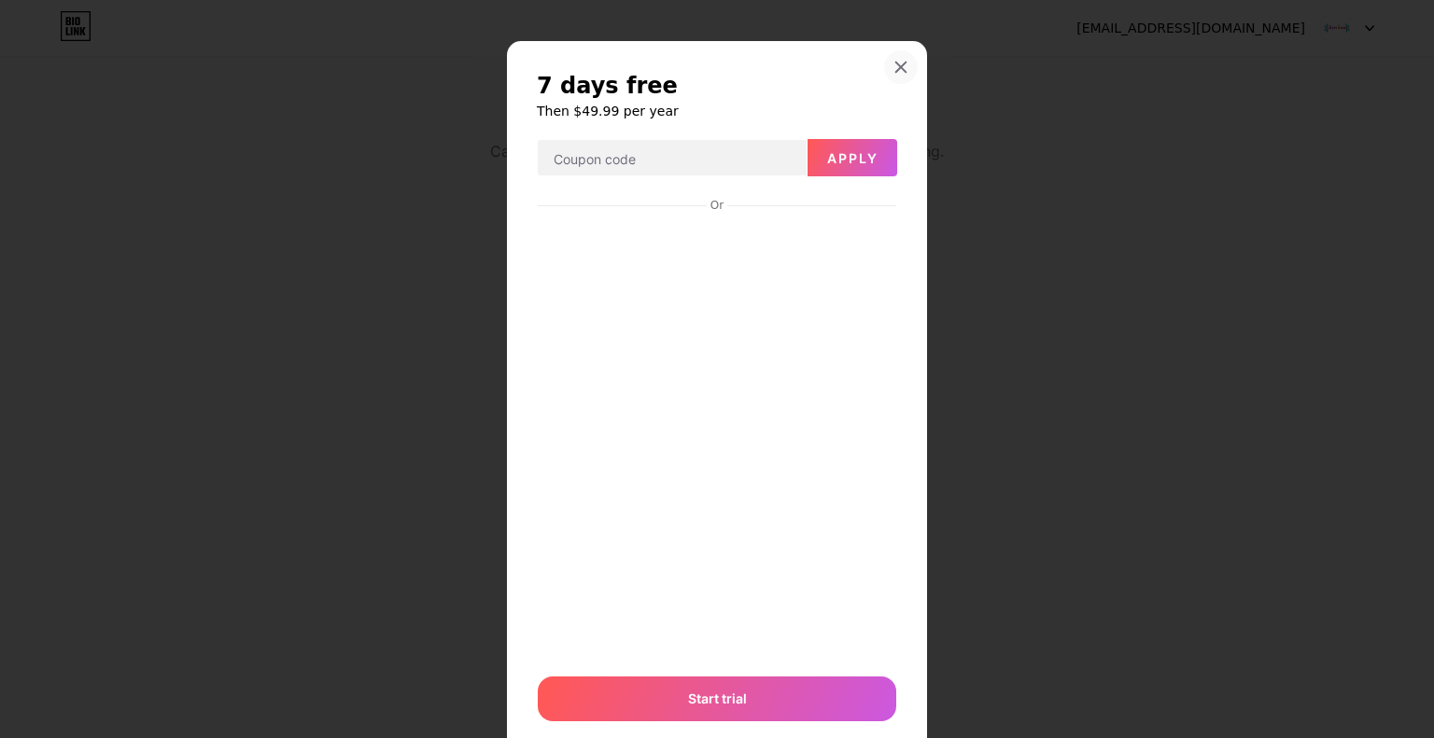
drag, startPoint x: 892, startPoint y: 66, endPoint x: 914, endPoint y: 75, distance: 23.1
click at [896, 66] on icon at bounding box center [901, 68] width 10 height 10
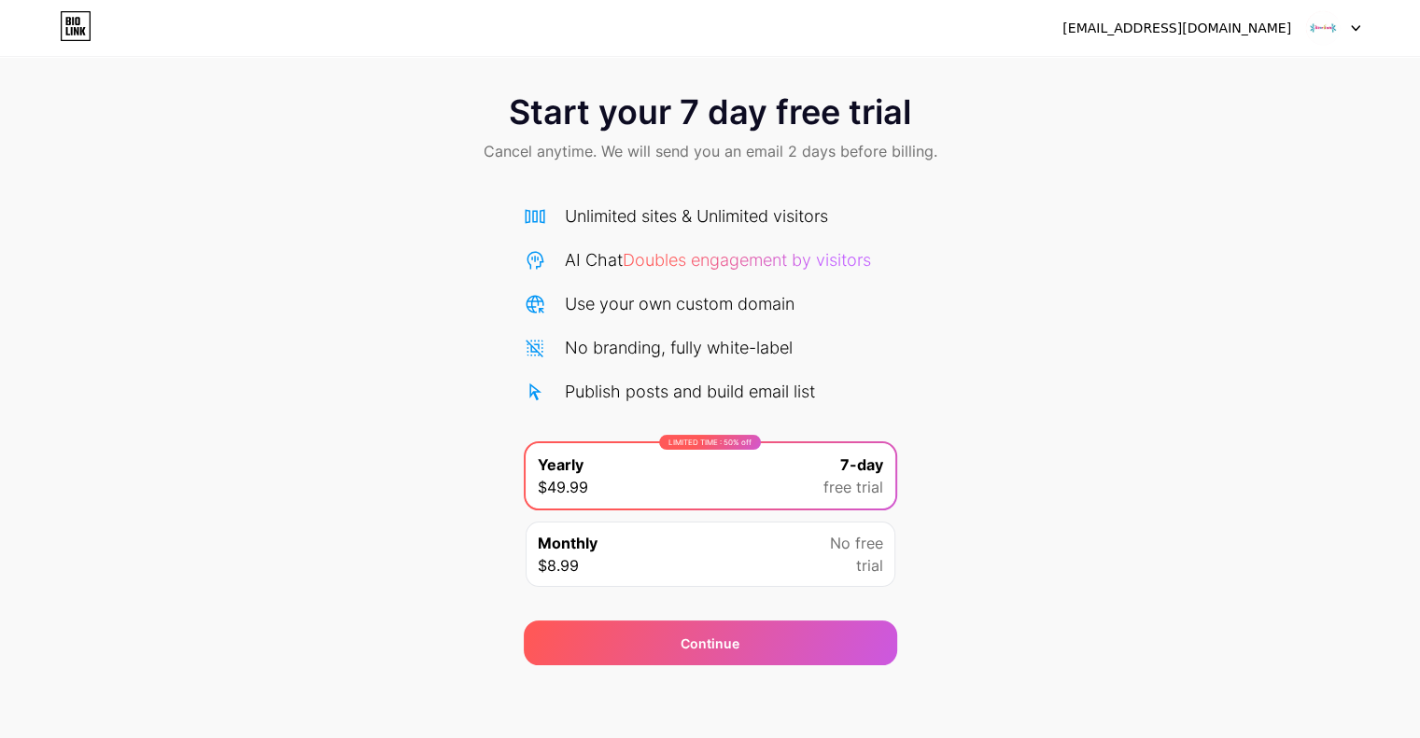
click at [67, 25] on icon at bounding box center [76, 26] width 32 height 30
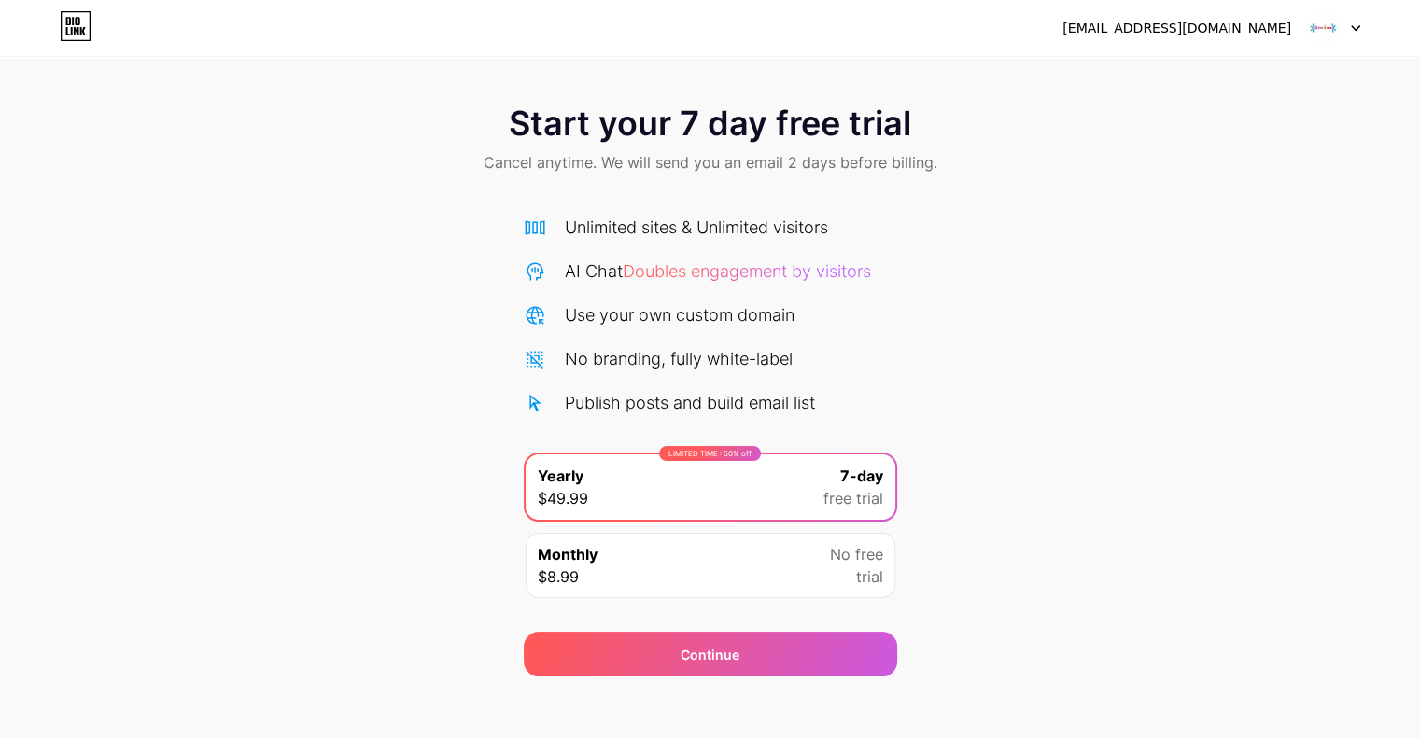
click at [1320, 23] on img at bounding box center [1322, 27] width 35 height 35
click at [1318, 25] on img at bounding box center [1322, 27] width 35 height 35
click at [1255, 27] on div "[EMAIL_ADDRESS][DOMAIN_NAME]" at bounding box center [1176, 29] width 229 height 20
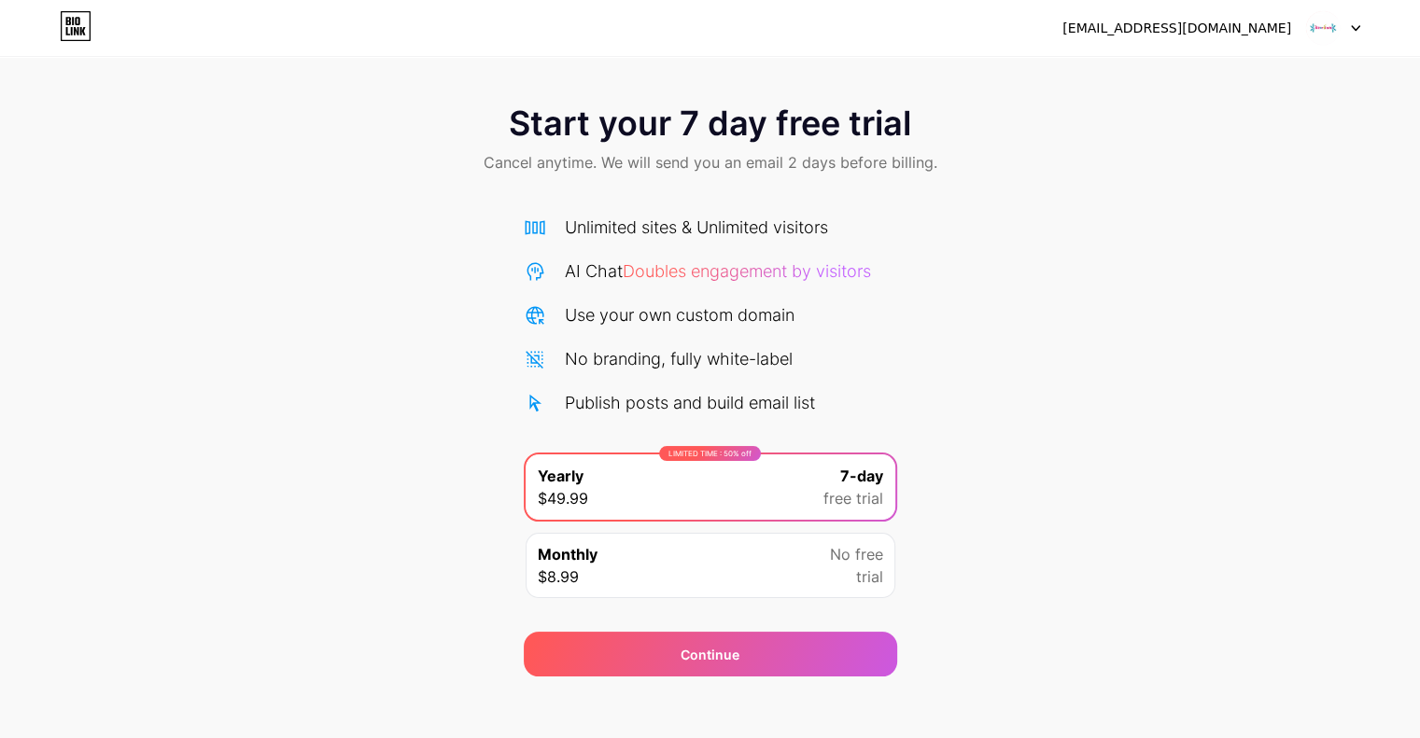
click at [1356, 27] on icon at bounding box center [1355, 28] width 7 height 5
click at [1221, 77] on li "Logout" at bounding box center [1243, 76] width 231 height 50
